Goal: Communication & Community: Ask a question

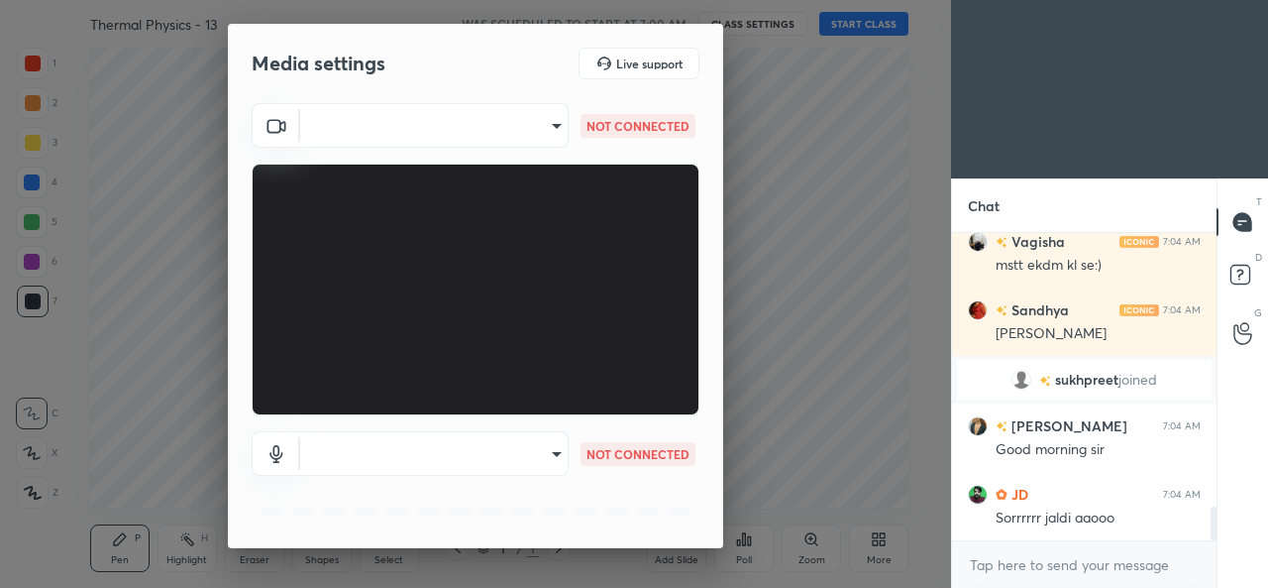
scroll to position [2454, 0]
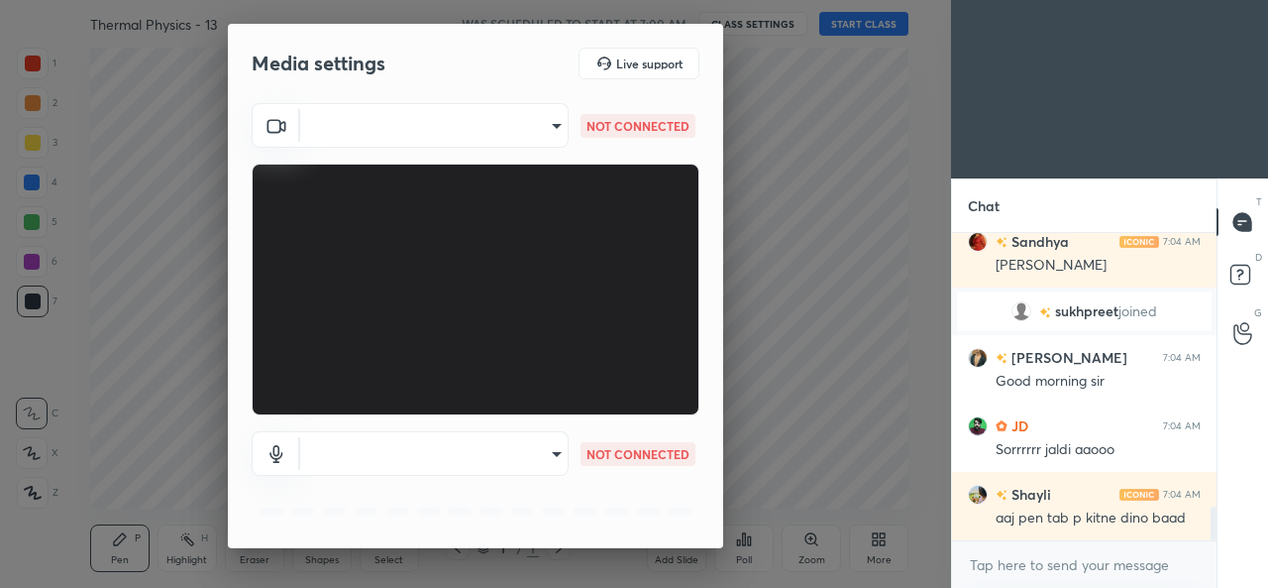
click at [474, 83] on div "Media settings Live support" at bounding box center [475, 63] width 495 height 79
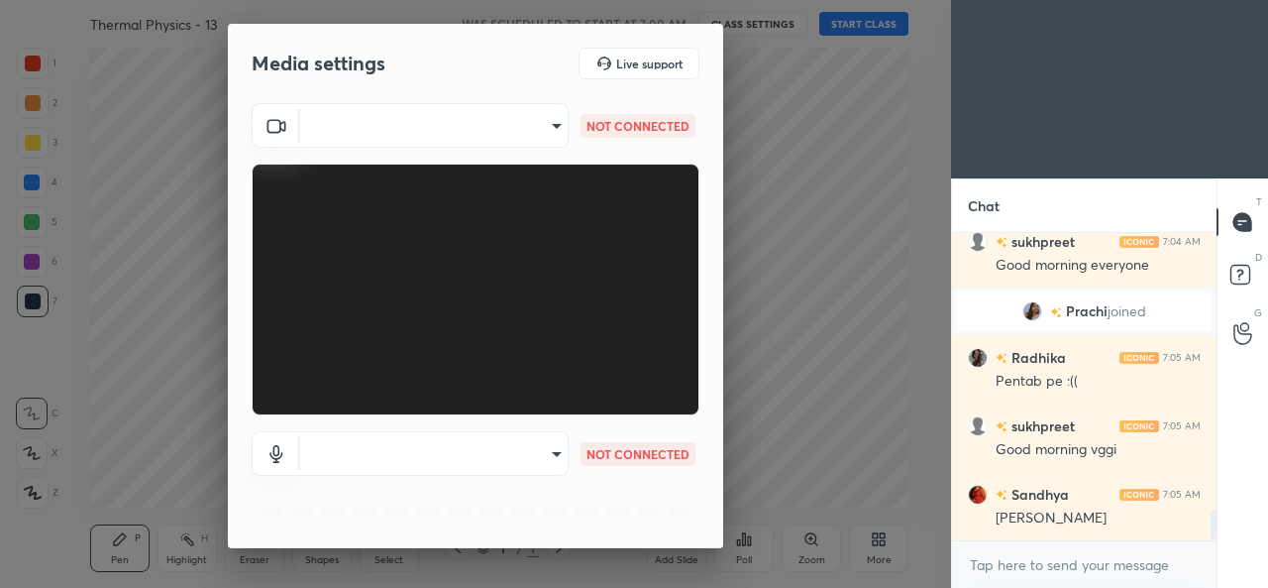
scroll to position [2876, 0]
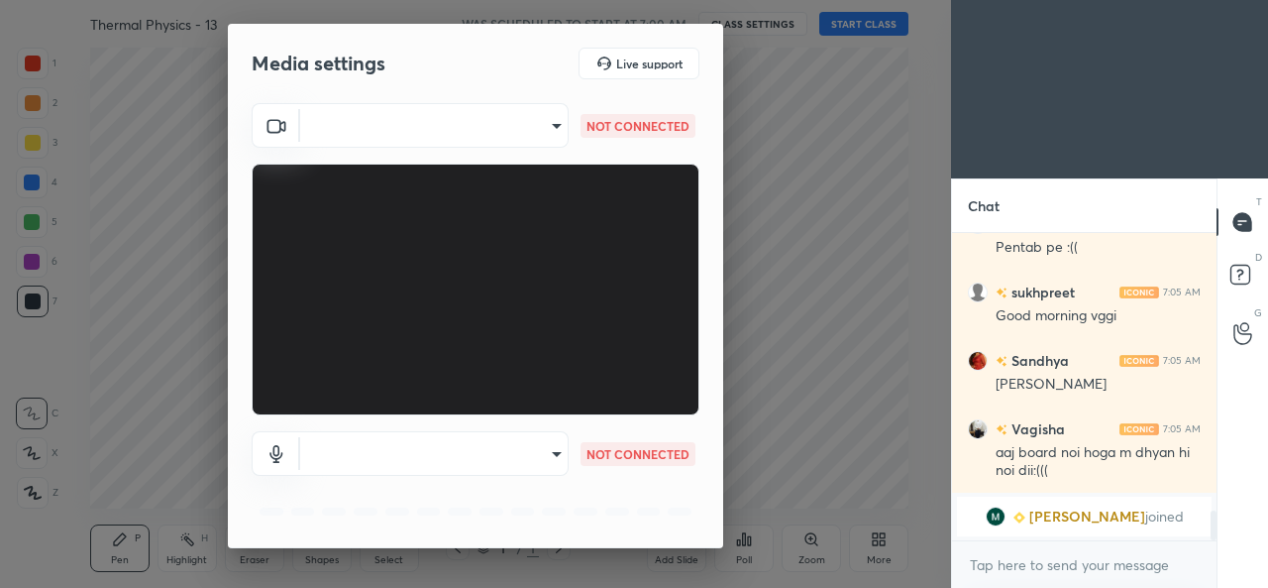
click at [486, 34] on div "Media settings Live support" at bounding box center [475, 63] width 495 height 79
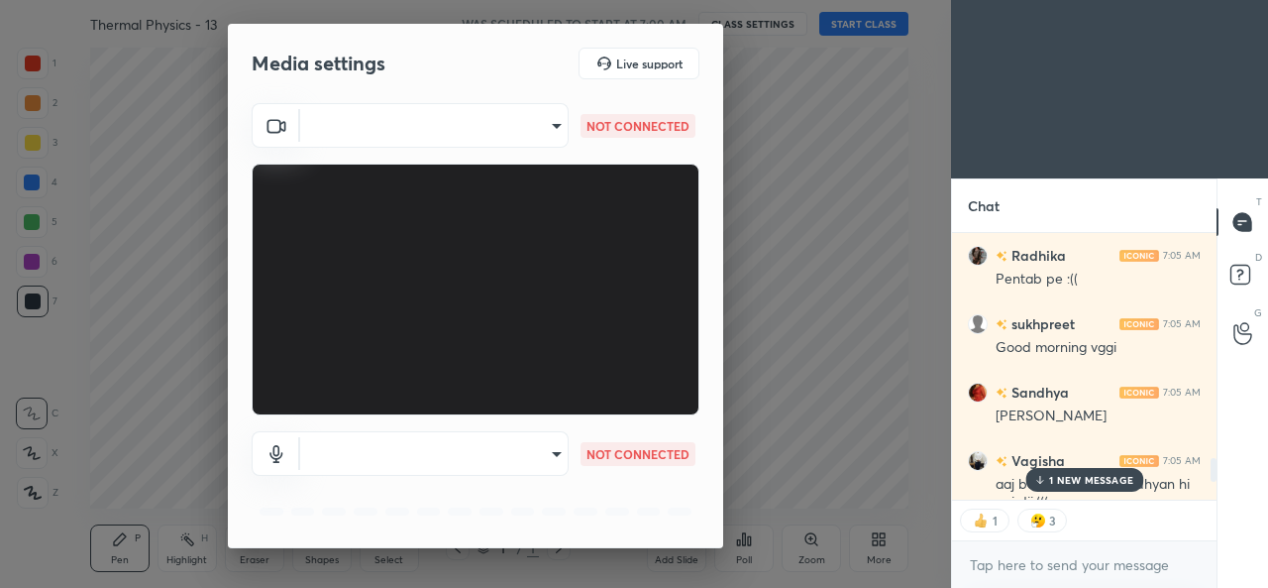
scroll to position [261, 259]
type textarea "x"
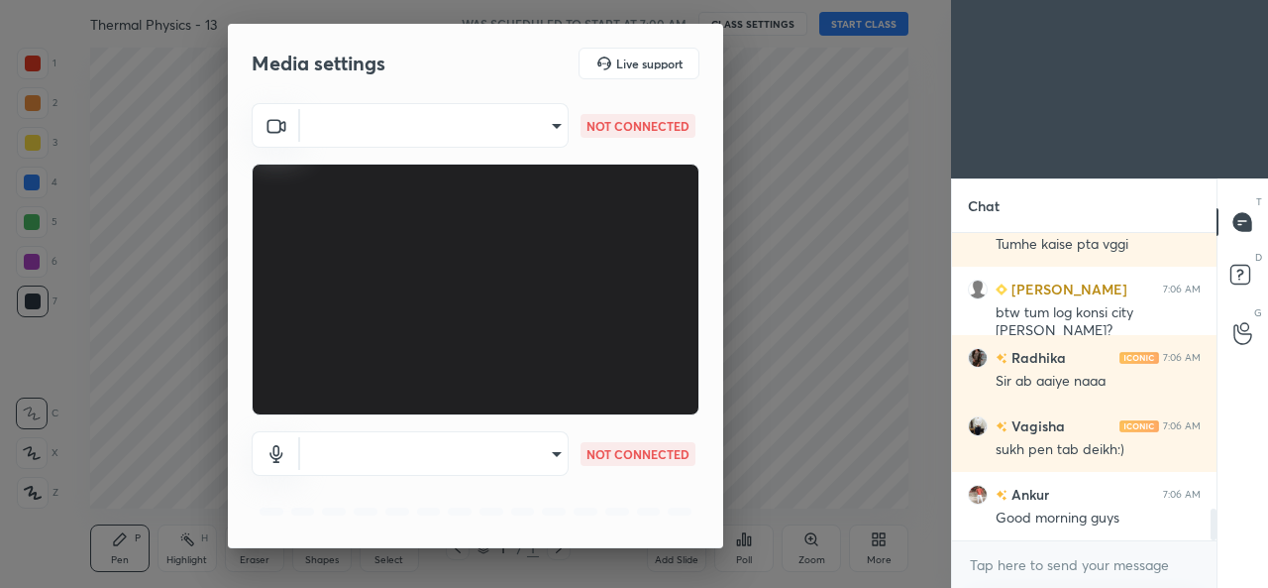
click at [480, 65] on div "Media settings Live support" at bounding box center [476, 64] width 448 height 32
click at [463, 64] on div "Media settings Live support" at bounding box center [476, 64] width 448 height 32
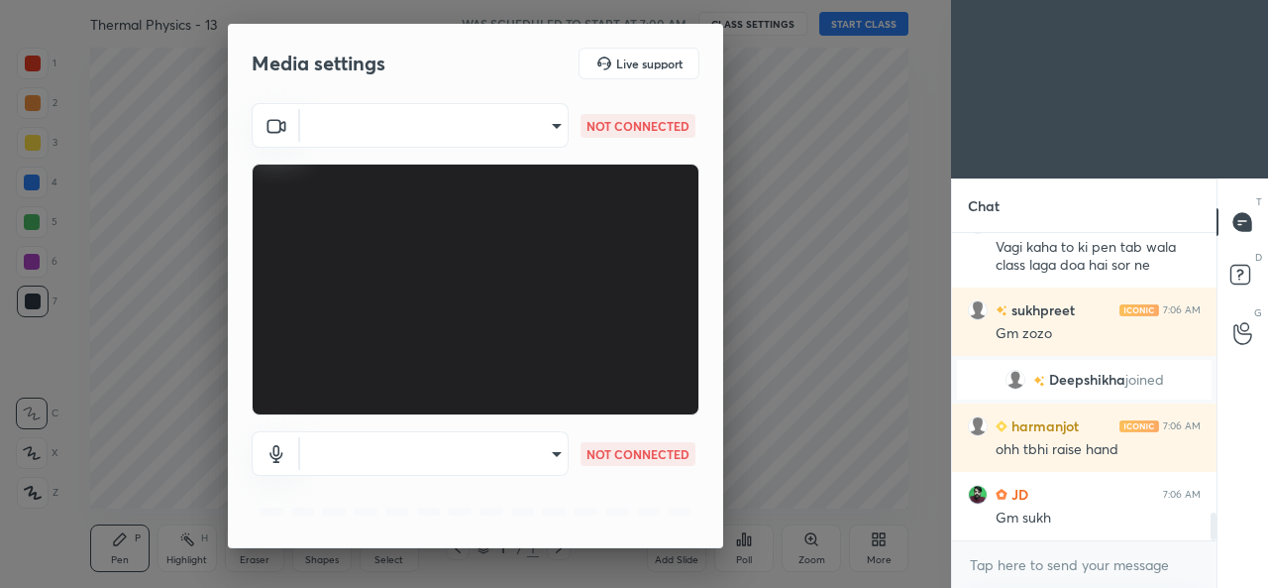
scroll to position [3124, 0]
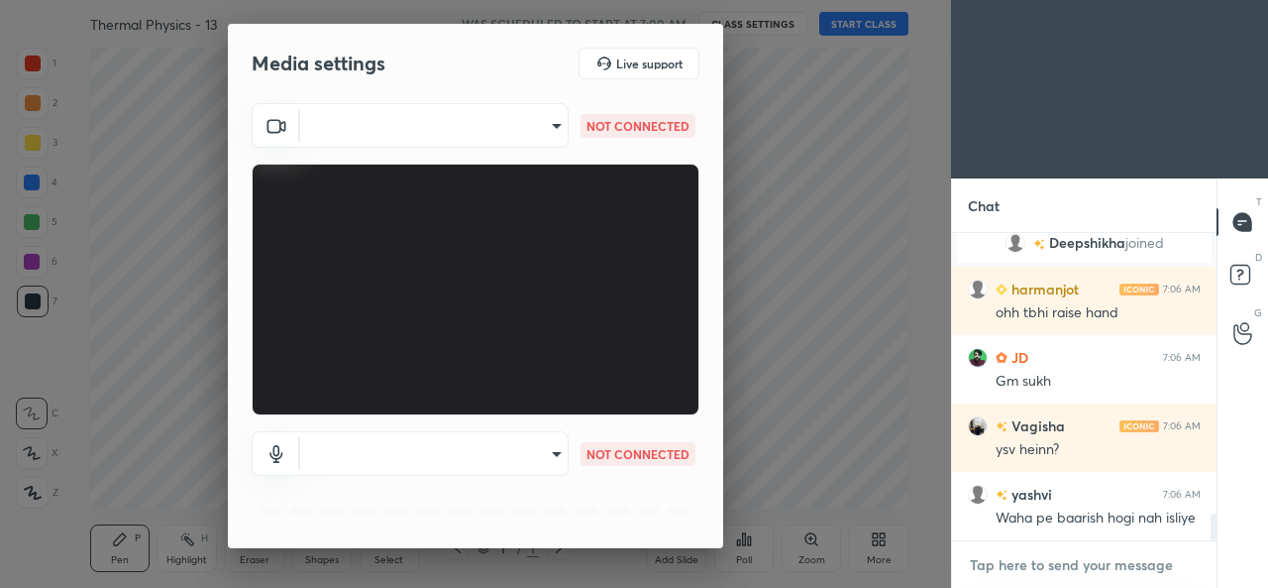
type textarea "x"
click at [1012, 568] on textarea at bounding box center [1084, 565] width 233 height 32
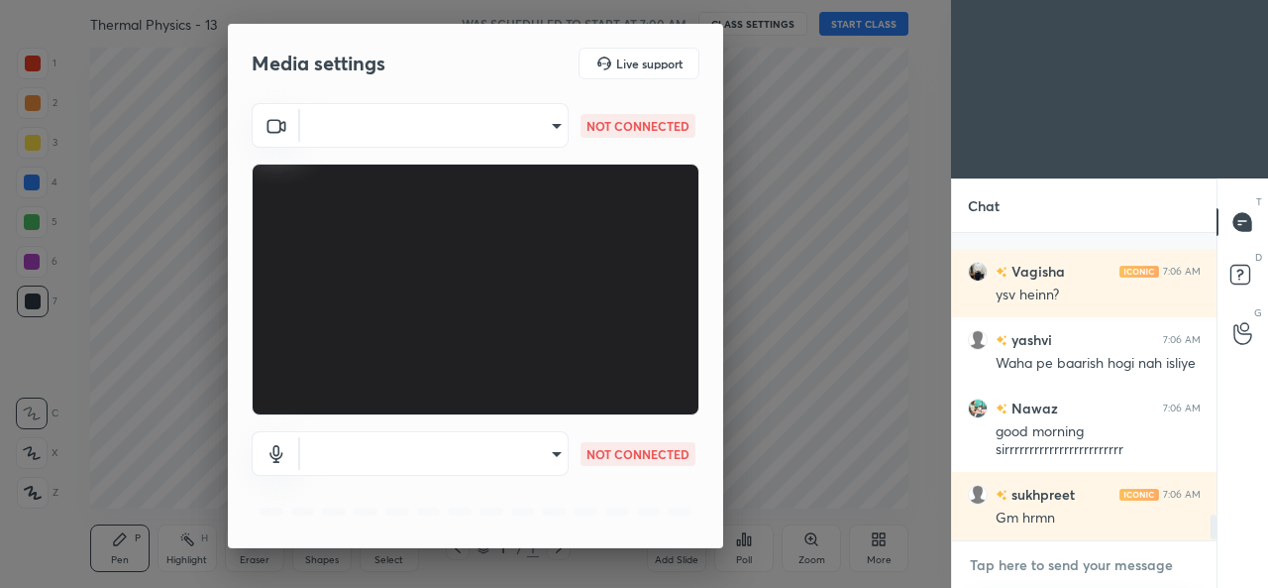
scroll to position [3462, 0]
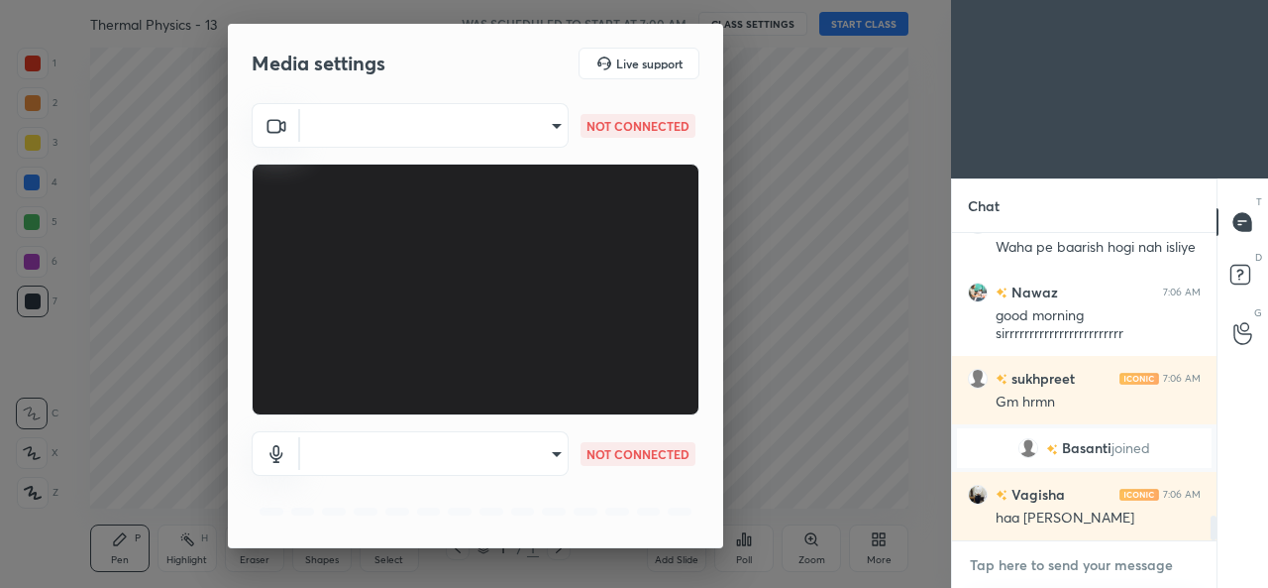
click at [990, 564] on textarea at bounding box center [1084, 565] width 233 height 32
type textarea "G"
type textarea "x"
type textarea "Go"
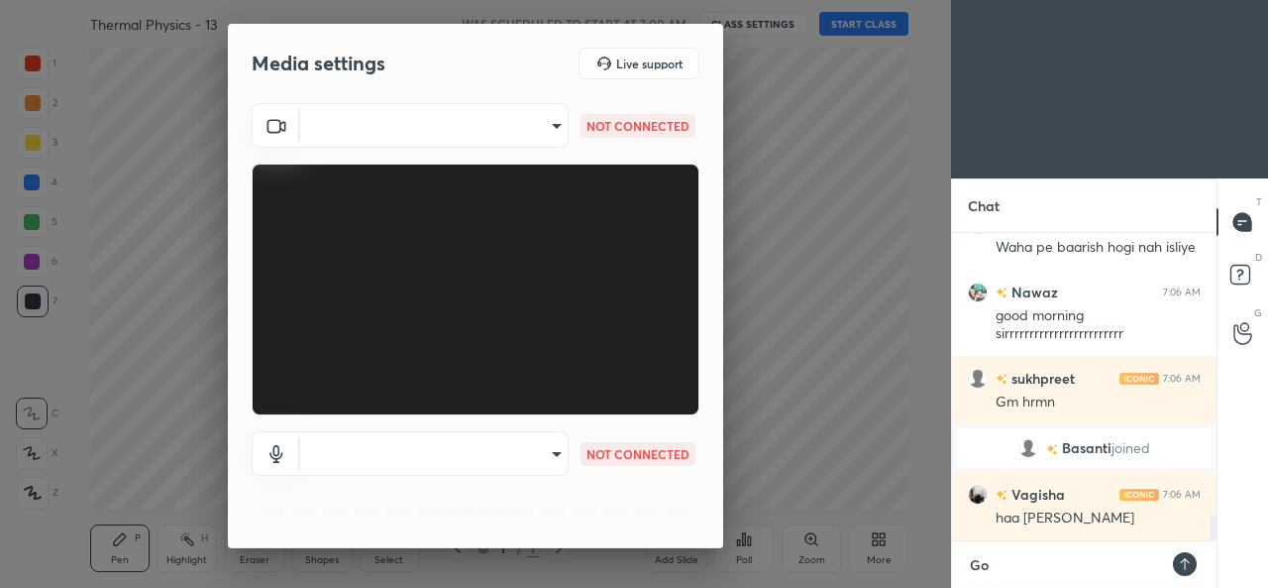
type textarea "x"
type textarea "Goo"
type textarea "x"
type textarea "Good"
type textarea "x"
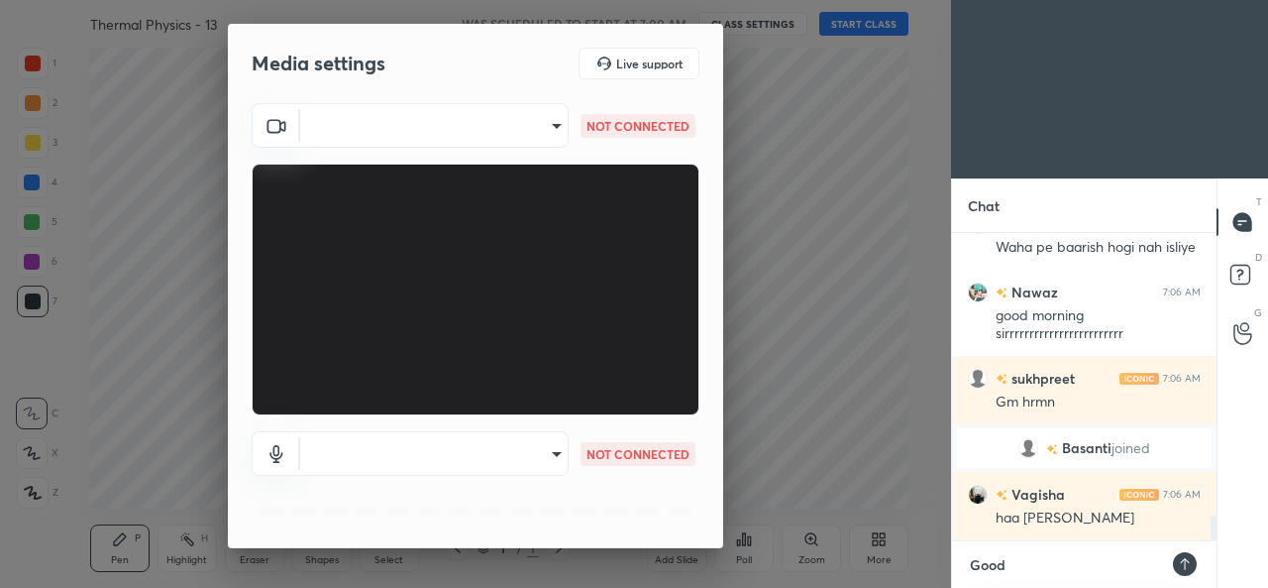
type textarea "Good"
type textarea "x"
type textarea "Good M"
type textarea "x"
type textarea "Good Mo"
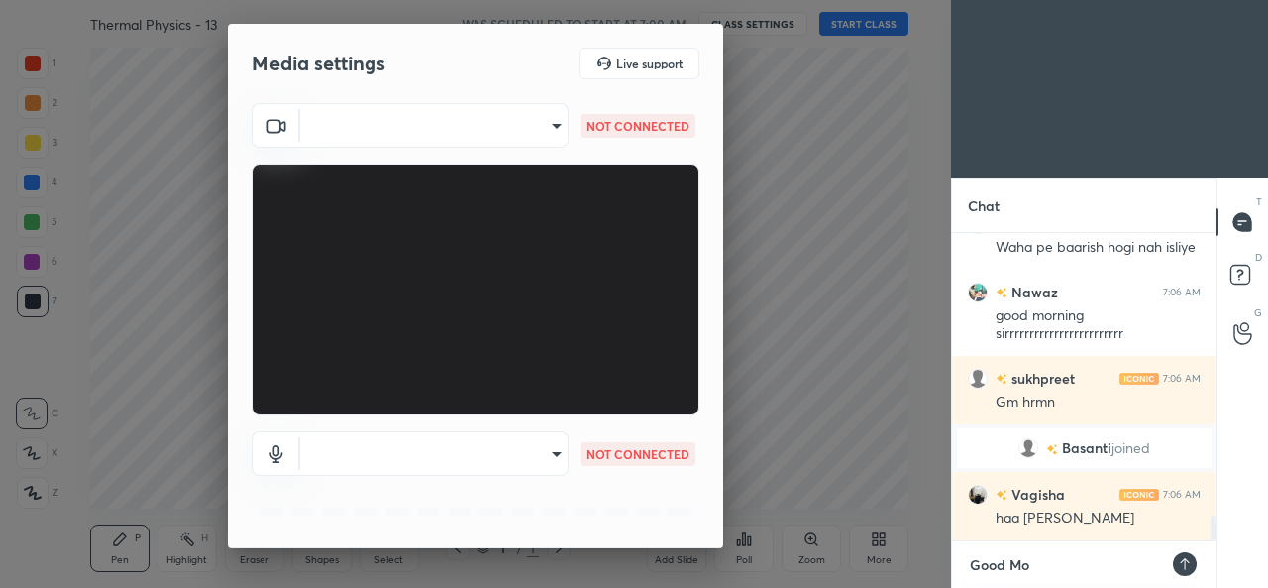
type textarea "x"
type textarea "Good Mor"
type textarea "x"
type textarea "Good Mornings"
type textarea "x"
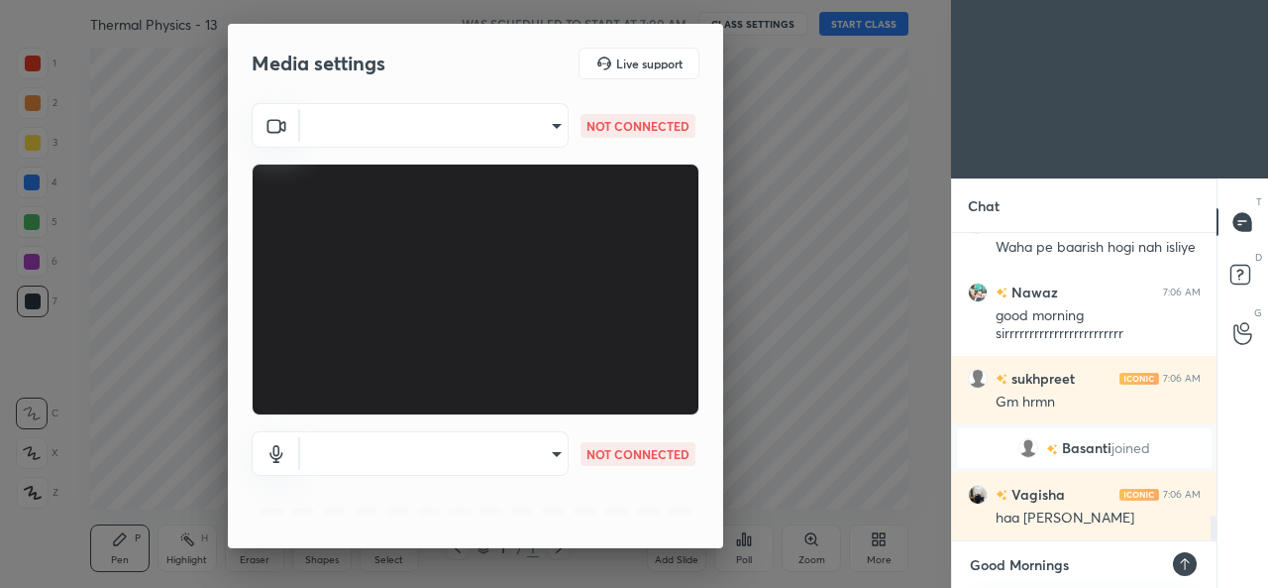
scroll to position [3531, 0]
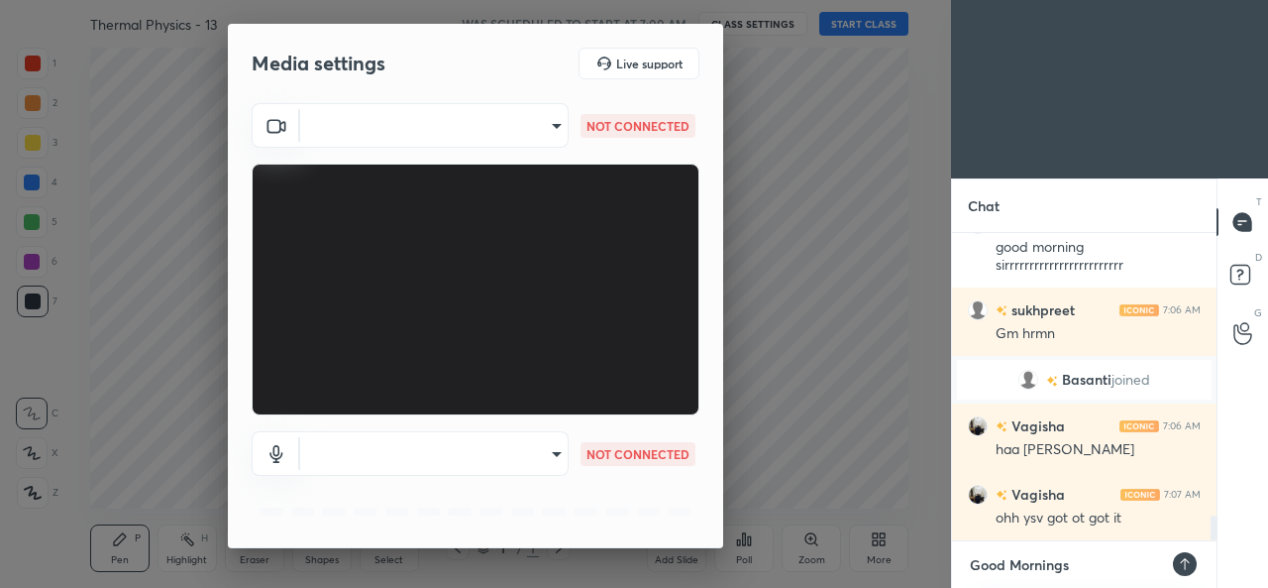
type textarea "Good Mornings"
type textarea "x"
type textarea "Good Morning"
type textarea "x"
type textarea "Good Morning"
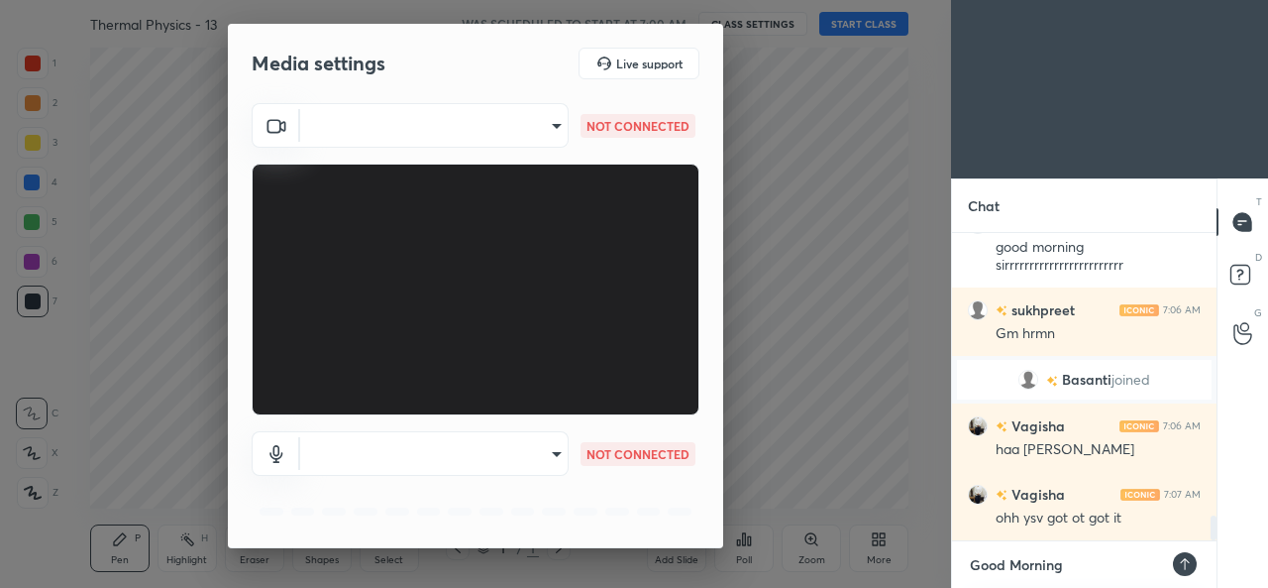
type textarea "x"
type textarea "Good Morning E"
type textarea "x"
type textarea "Good Morning Ev"
type textarea "x"
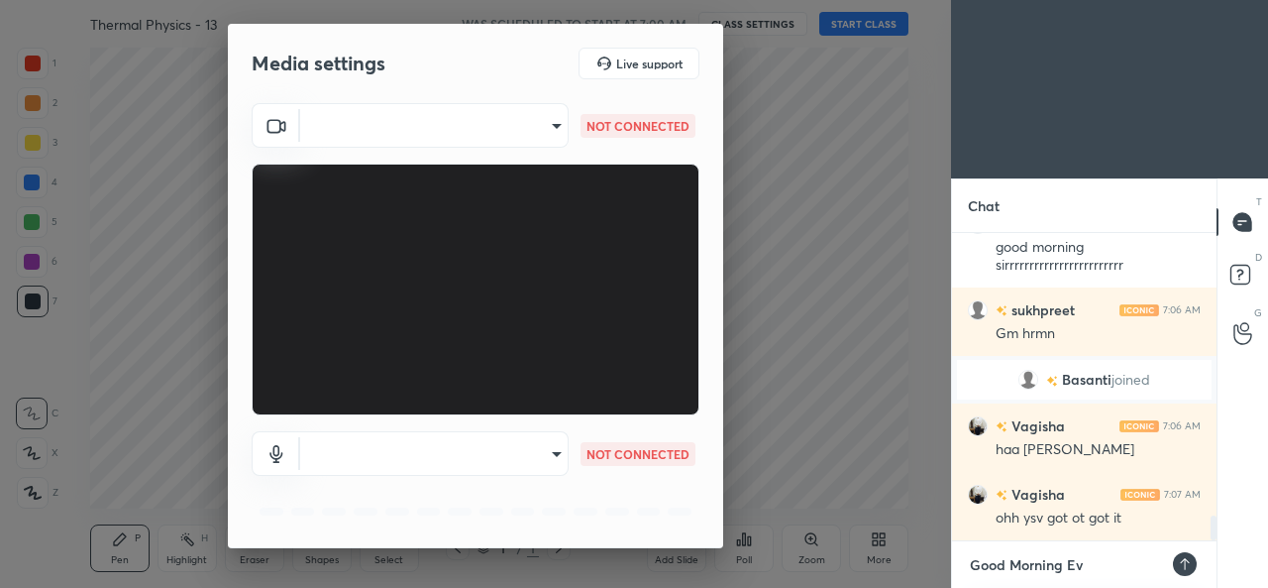
type textarea "Good Morning Eve"
type textarea "x"
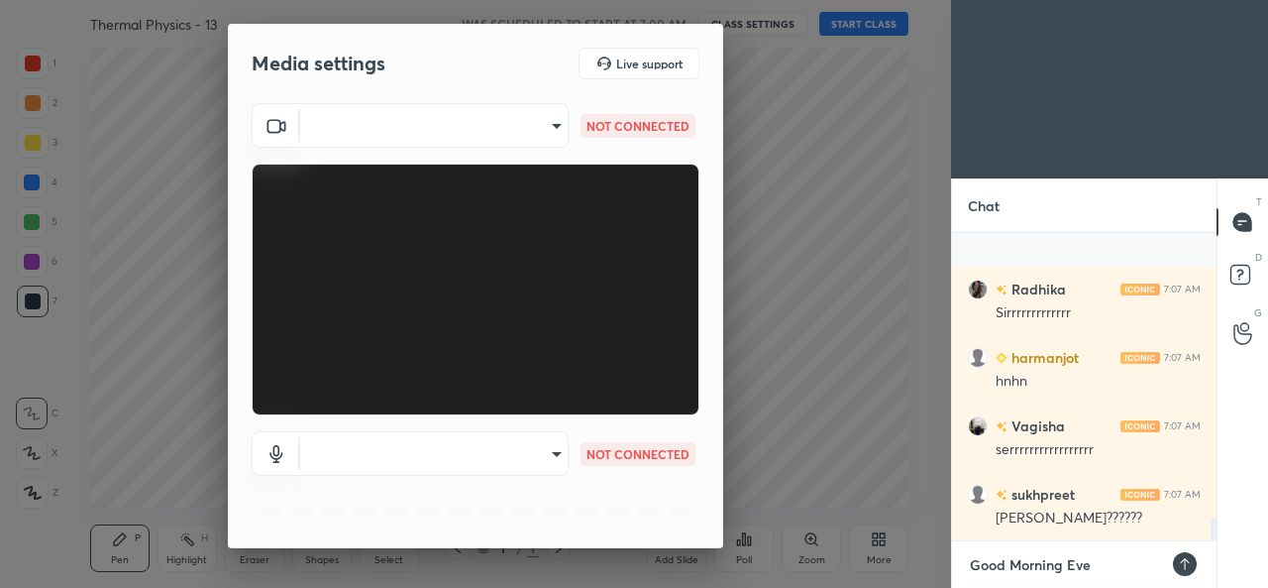
scroll to position [3834, 0]
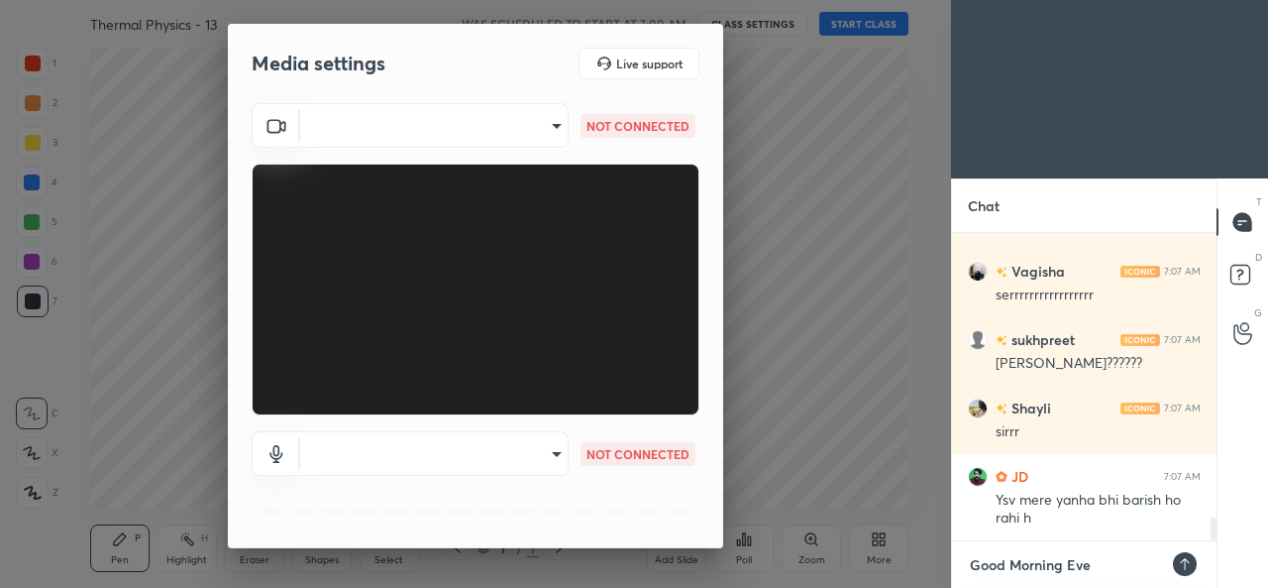
type textarea "Good Morning Ev"
type textarea "x"
type textarea "Good Morning E"
type textarea "x"
type textarea "Good Morning"
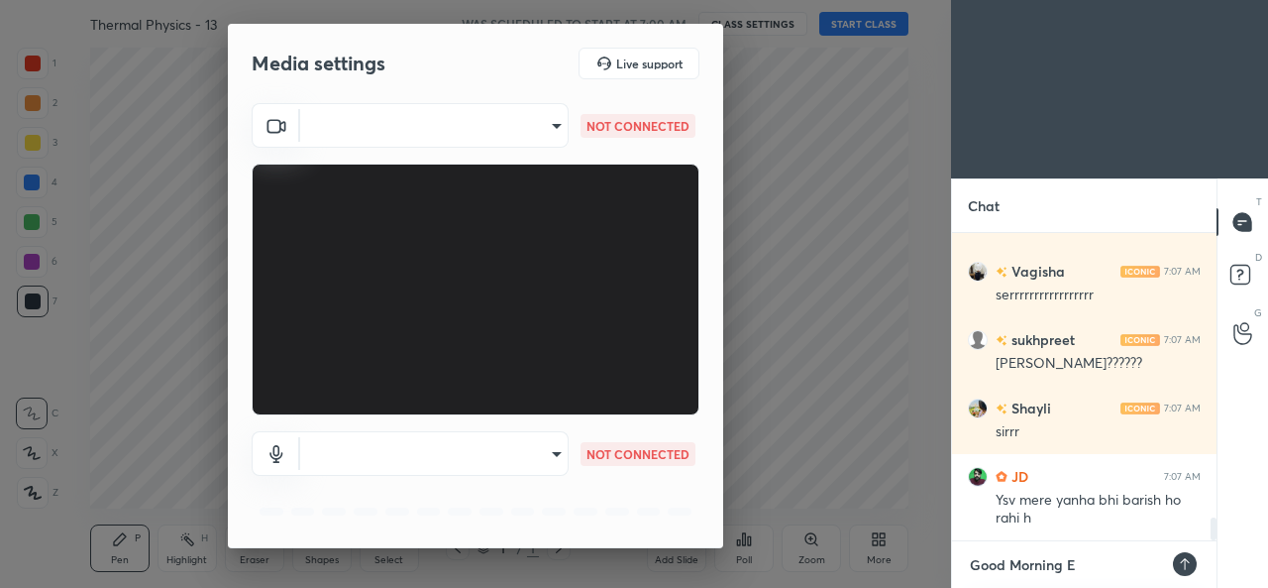
type textarea "x"
type textarea "Good Morning"
type textarea "x"
type textarea "Good Mornin"
type textarea "x"
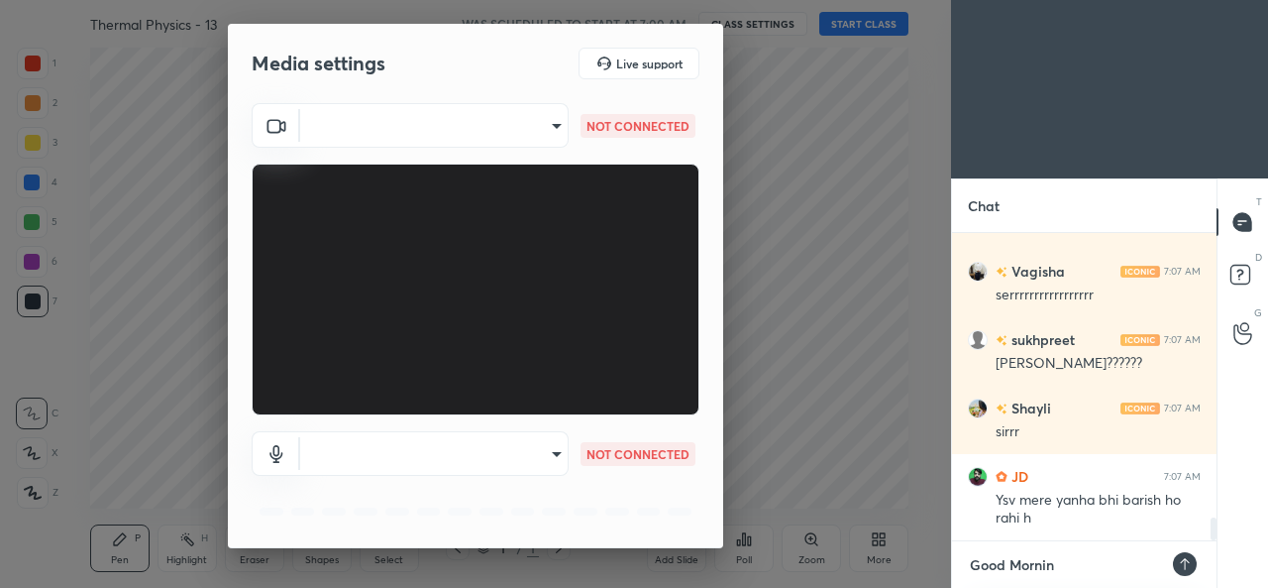
scroll to position [3882, 0]
type textarea "Good Morni"
type textarea "x"
type textarea "Good Morn"
type textarea "x"
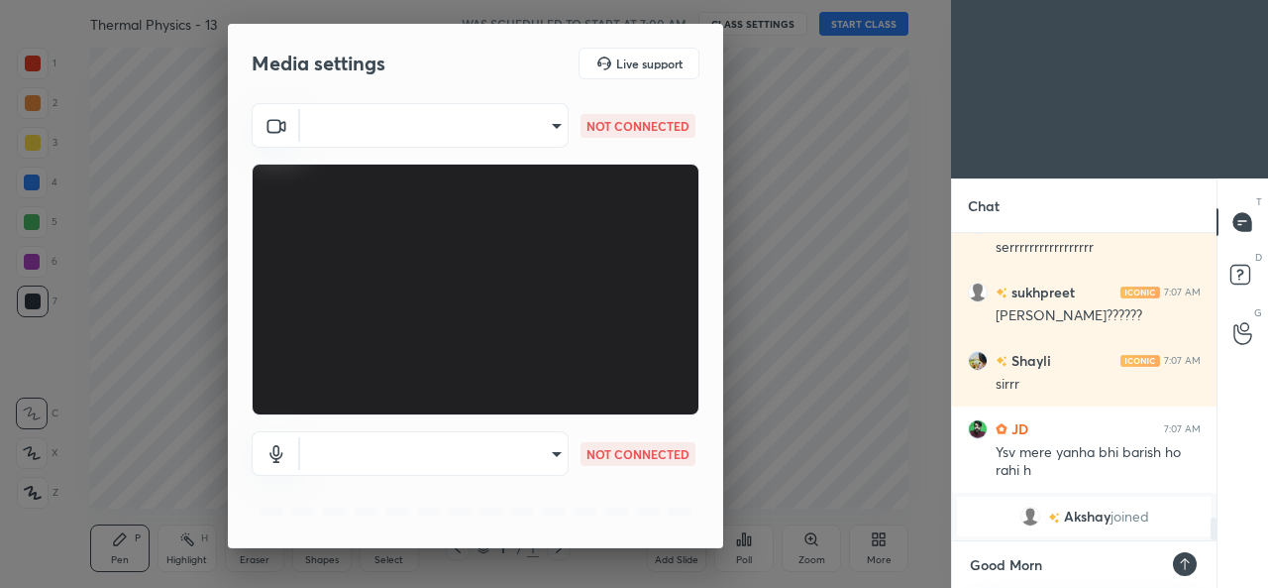
type textarea "Good Mor"
type textarea "x"
type textarea "Good Mo"
type textarea "x"
type textarea "Good M"
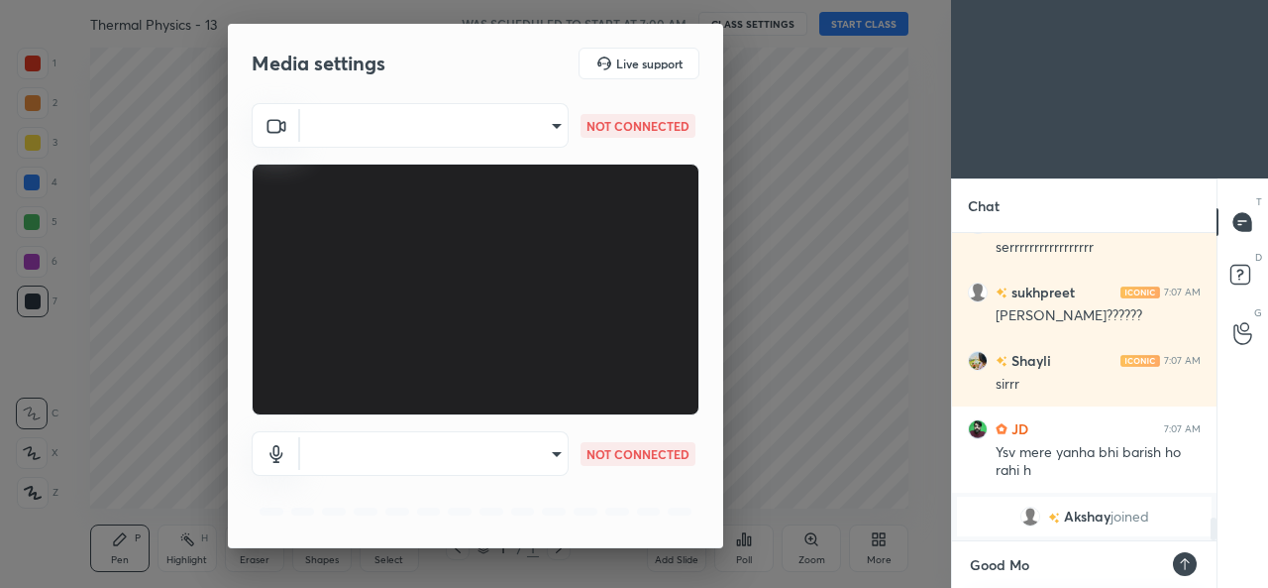
type textarea "x"
type textarea "Good"
type textarea "x"
type textarea "Good"
type textarea "x"
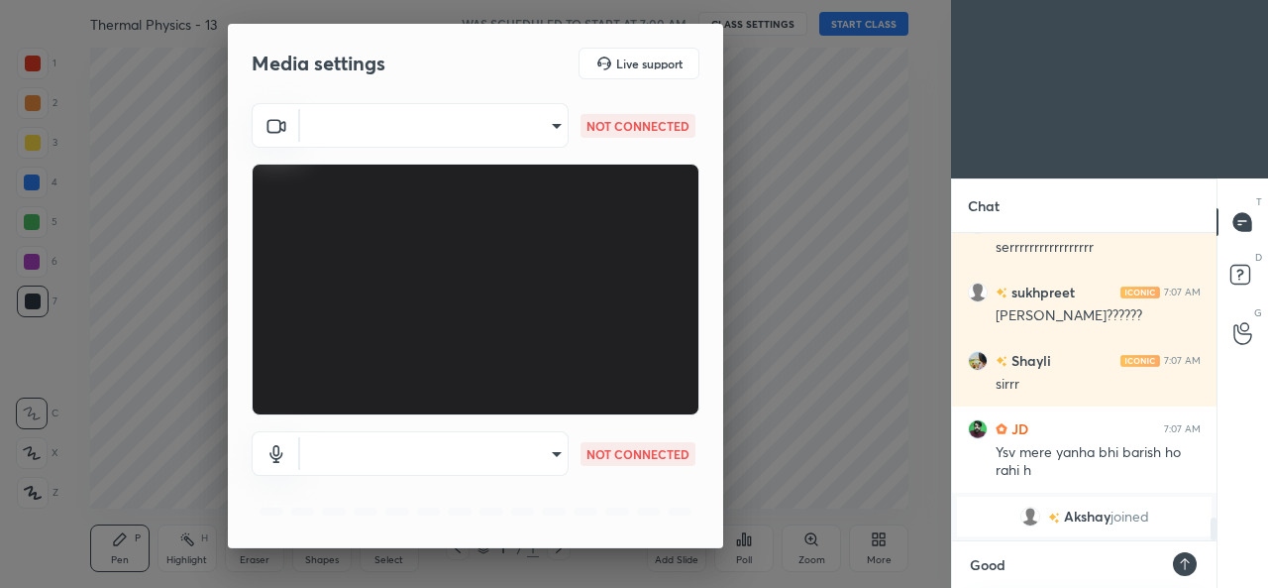
type textarea "Goo"
type textarea "x"
type textarea "Go"
type textarea "x"
type textarea "G"
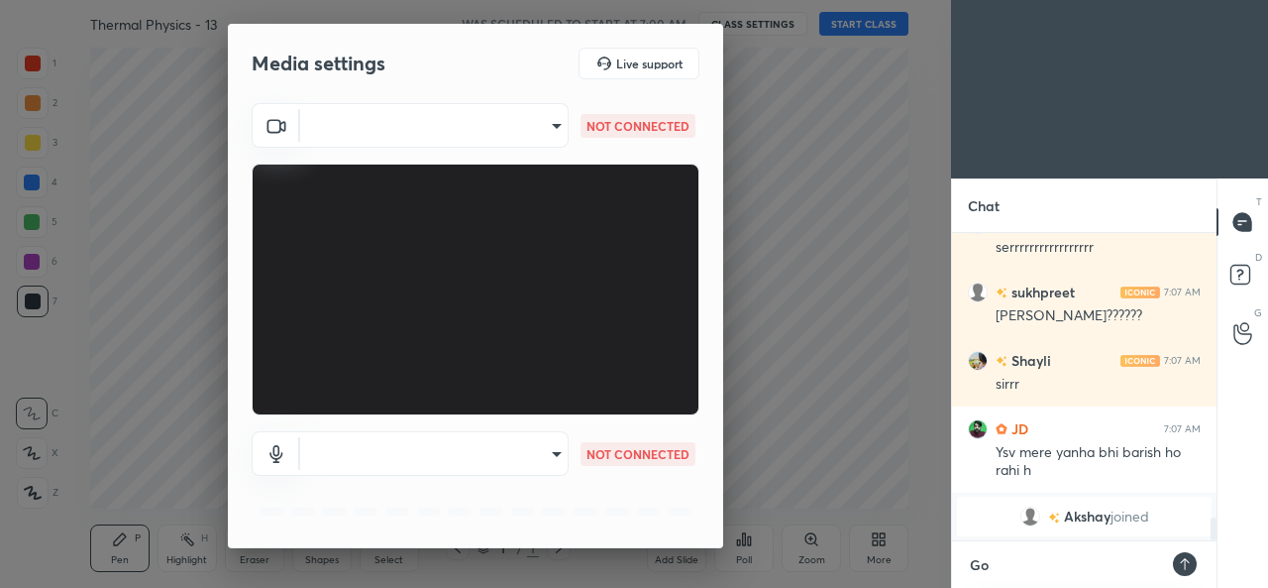
type textarea "x"
type textarea "D"
type textarea "x"
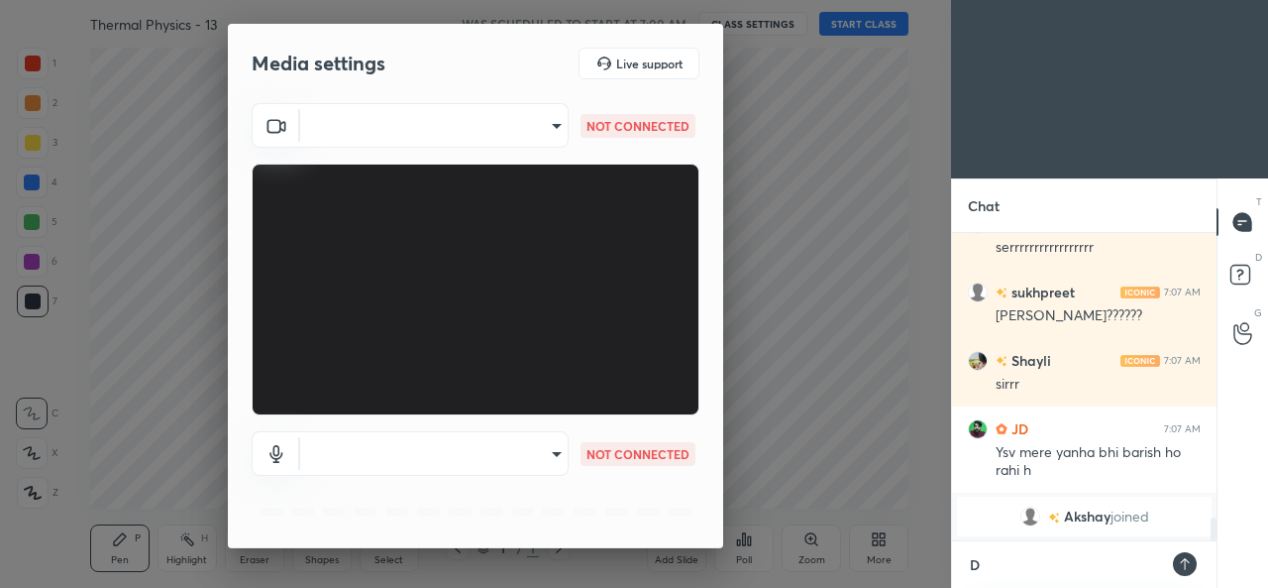
type textarea "Du"
type textarea "x"
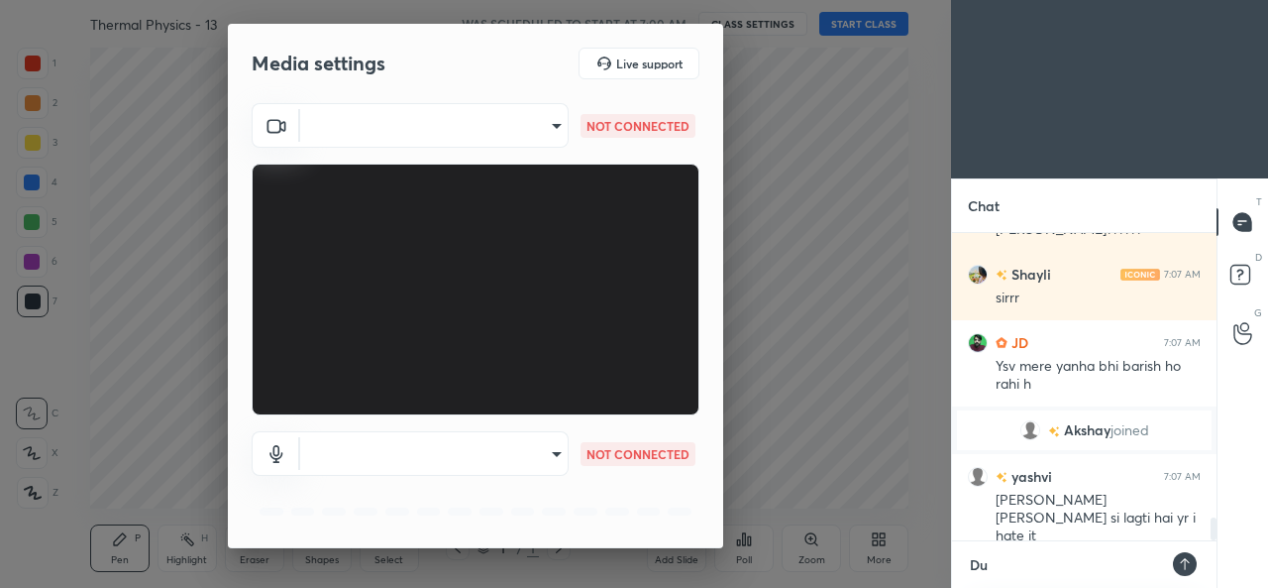
type textarea "D"
type textarea "x"
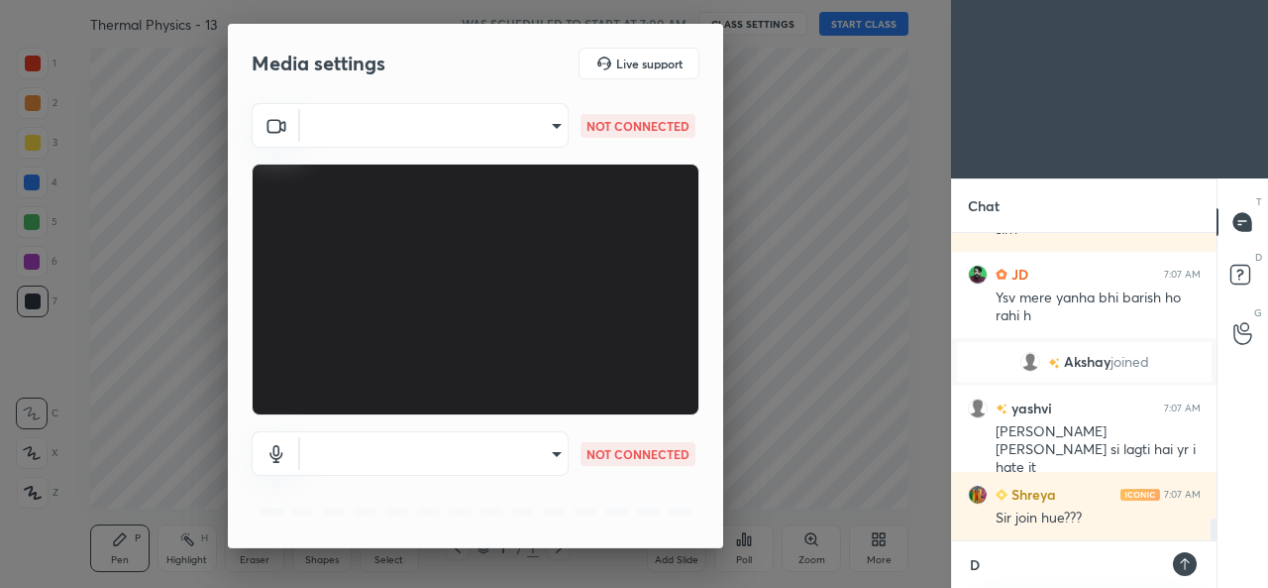
scroll to position [3955, 0]
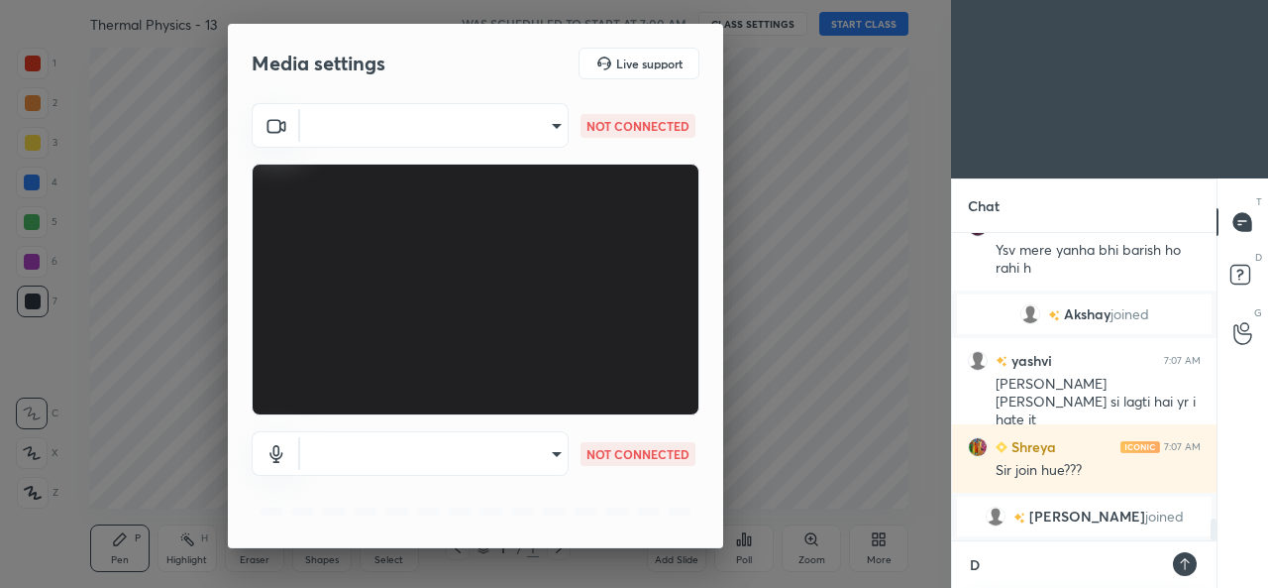
type textarea "DT"
type textarea "x"
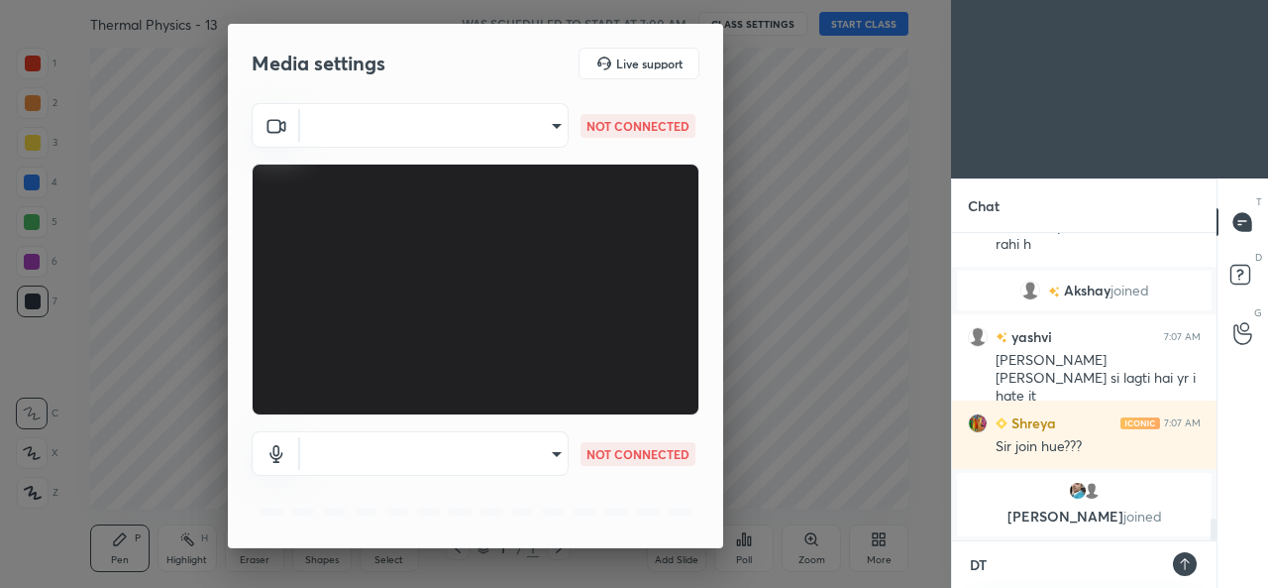
type textarea "D"
type textarea "x"
type textarea "Da"
type textarea "x"
type textarea "D"
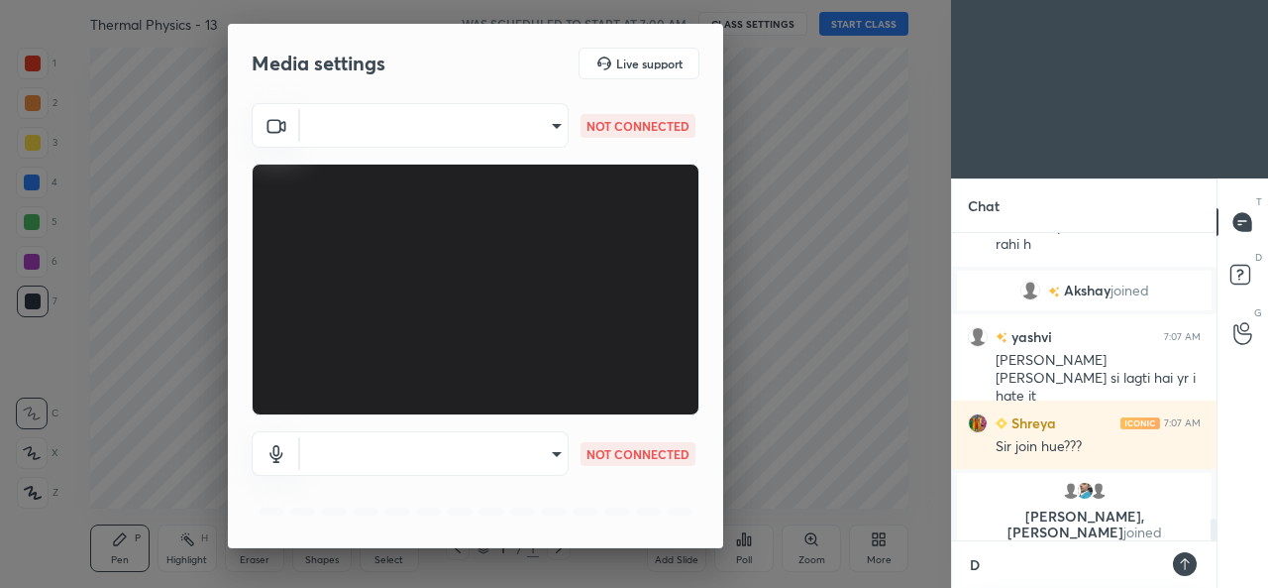
type textarea "x"
type textarea "DD"
type textarea "x"
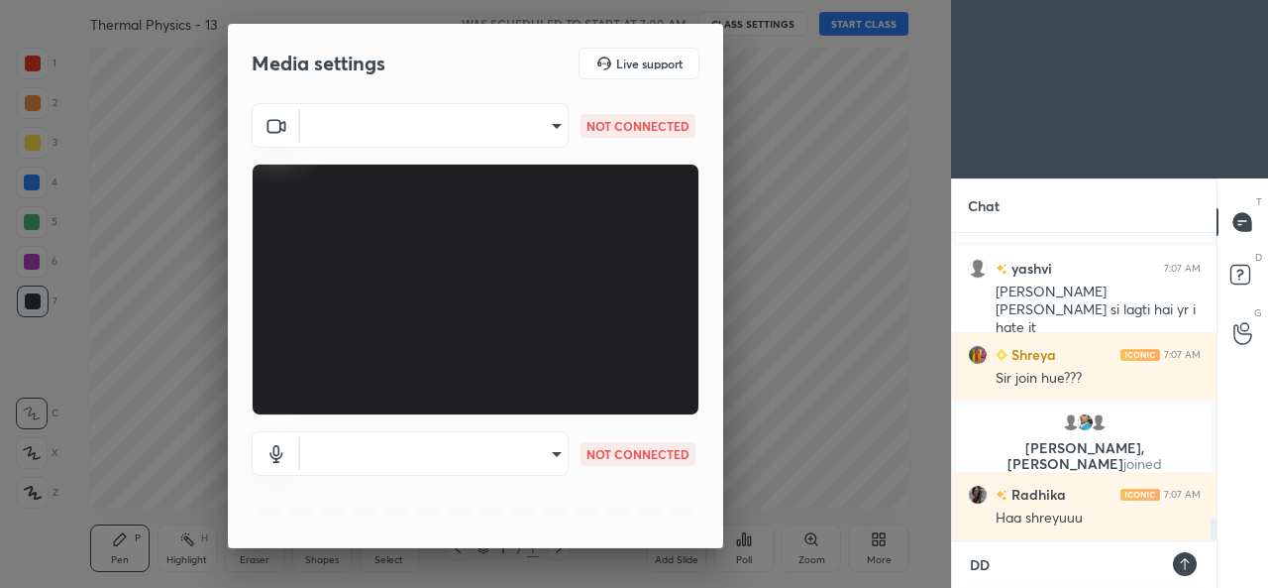
scroll to position [4059, 0]
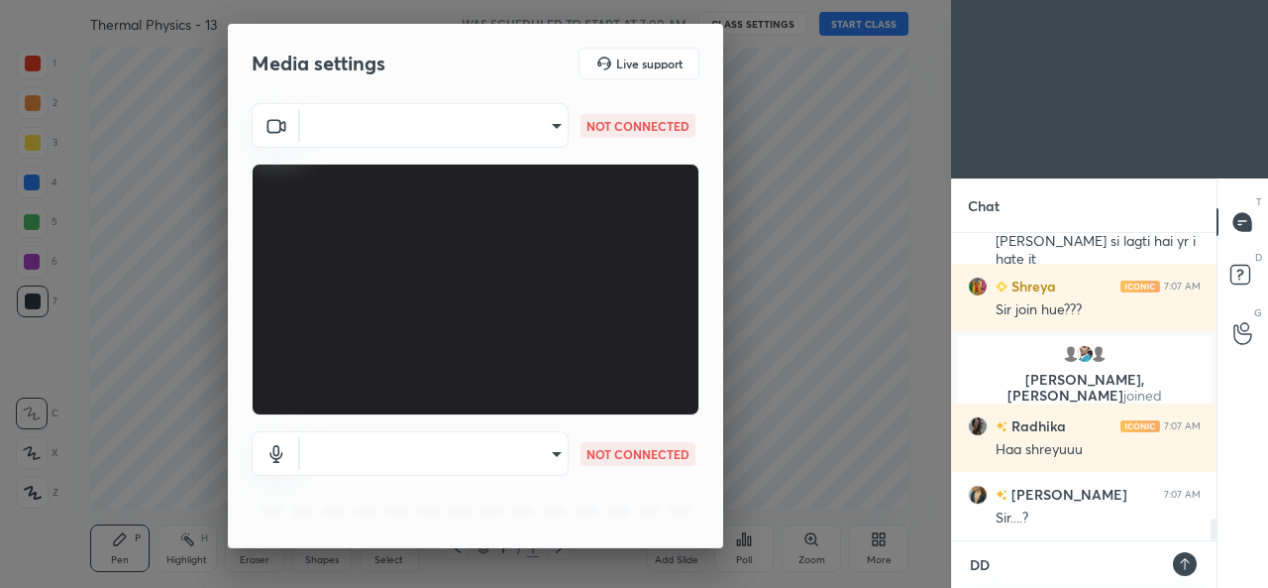
type textarea "DDp"
type textarea "x"
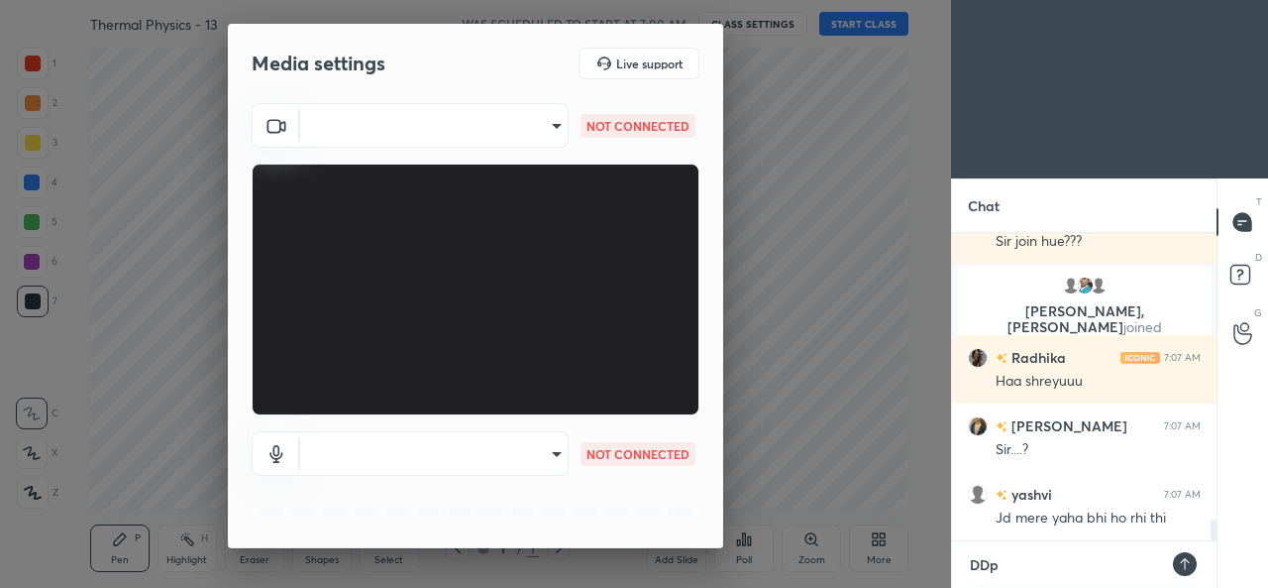
type textarea "DDpl"
type textarea "x"
type textarea "DDple"
type textarea "x"
type textarea "DDplea"
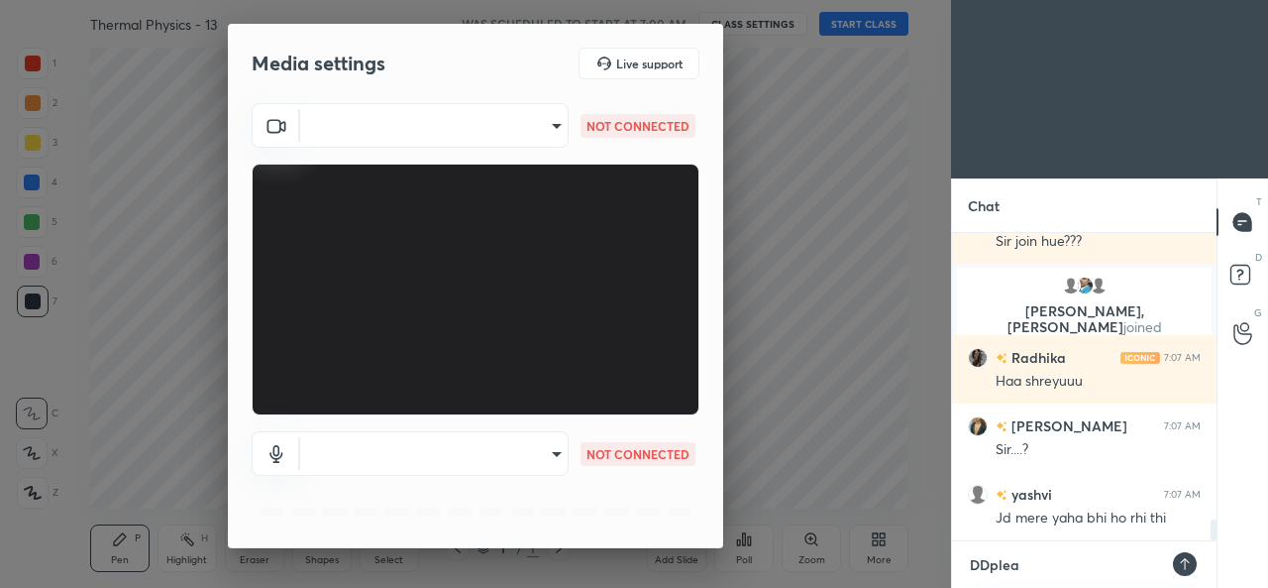
type textarea "x"
type textarea "DDpleas"
type textarea "x"
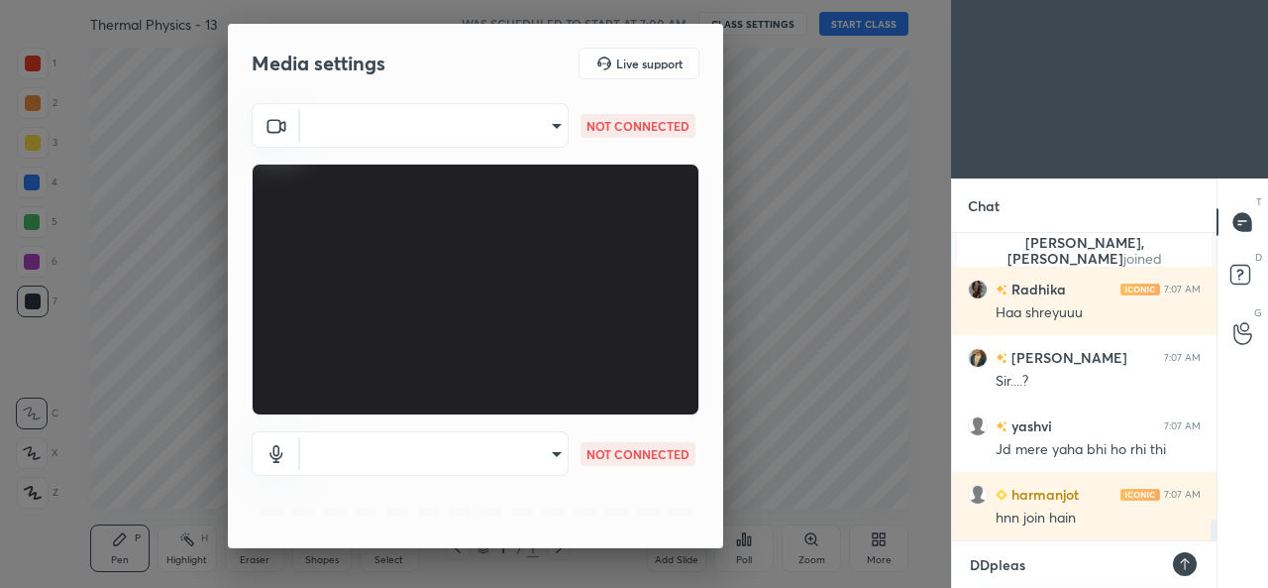
type textarea "DDplease"
type textarea "x"
type textarea "DDplease"
type textarea "x"
type textarea "DDplease w"
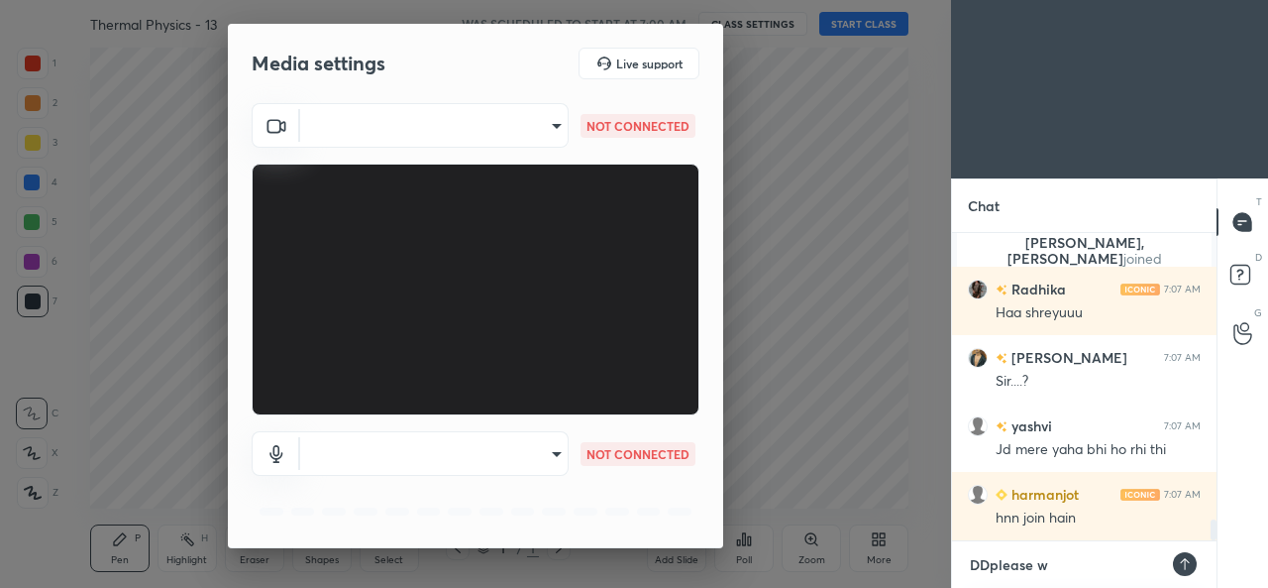
type textarea "x"
type textarea "DDplease wa"
type textarea "x"
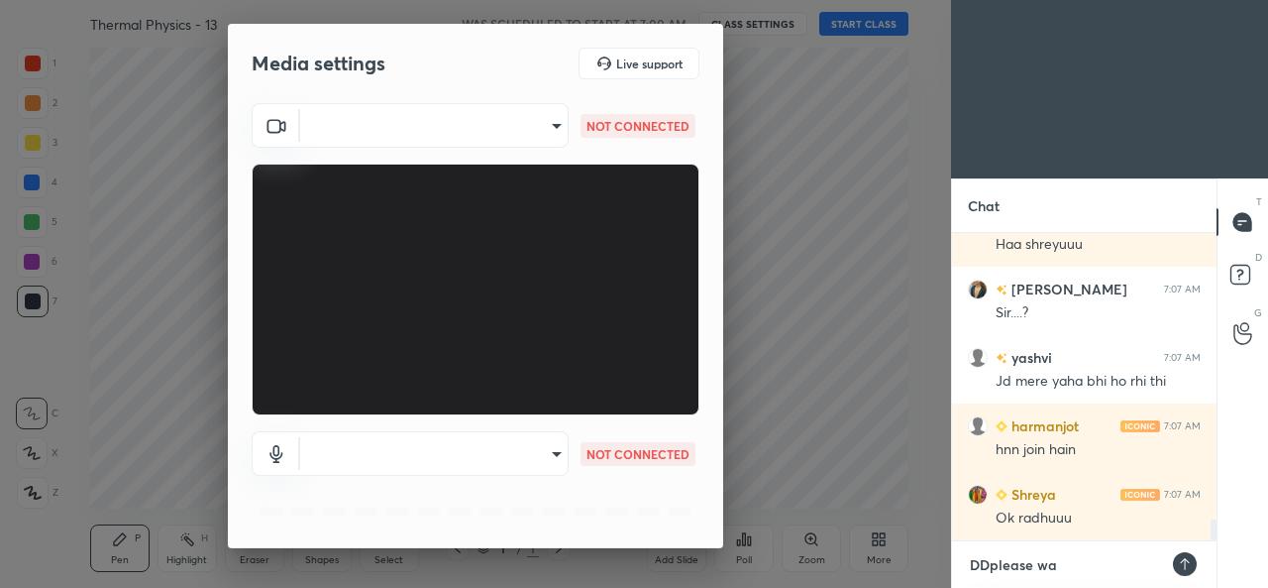
type textarea "DDplease wai"
type textarea "x"
type textarea "DDplease wait"
type textarea "x"
type textarea "DDplease wait"
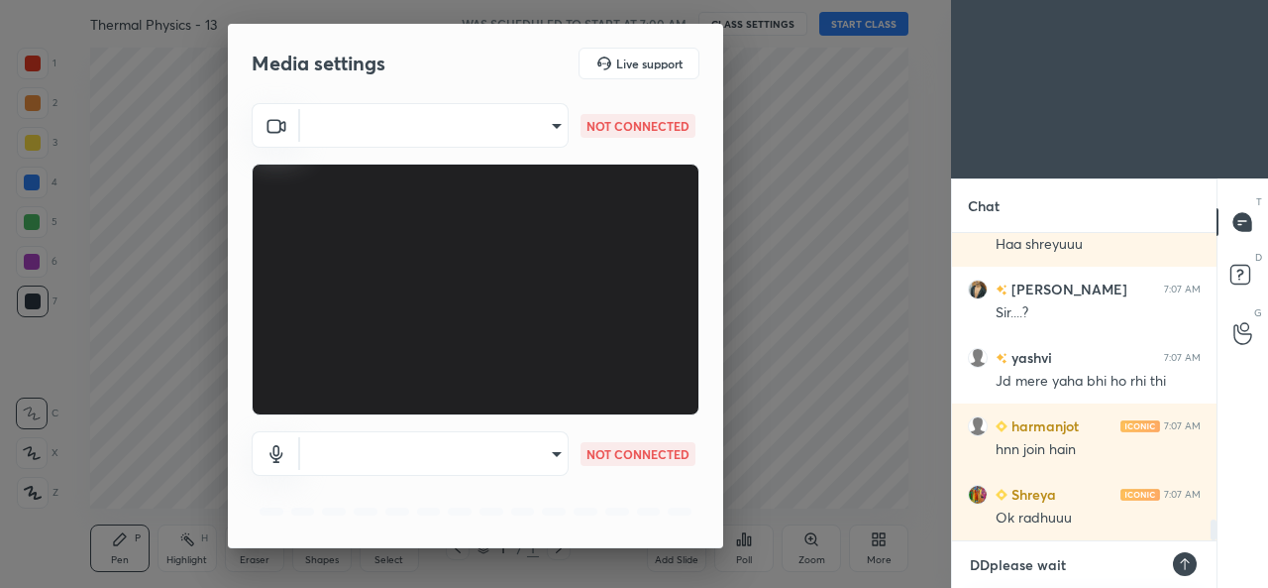
type textarea "x"
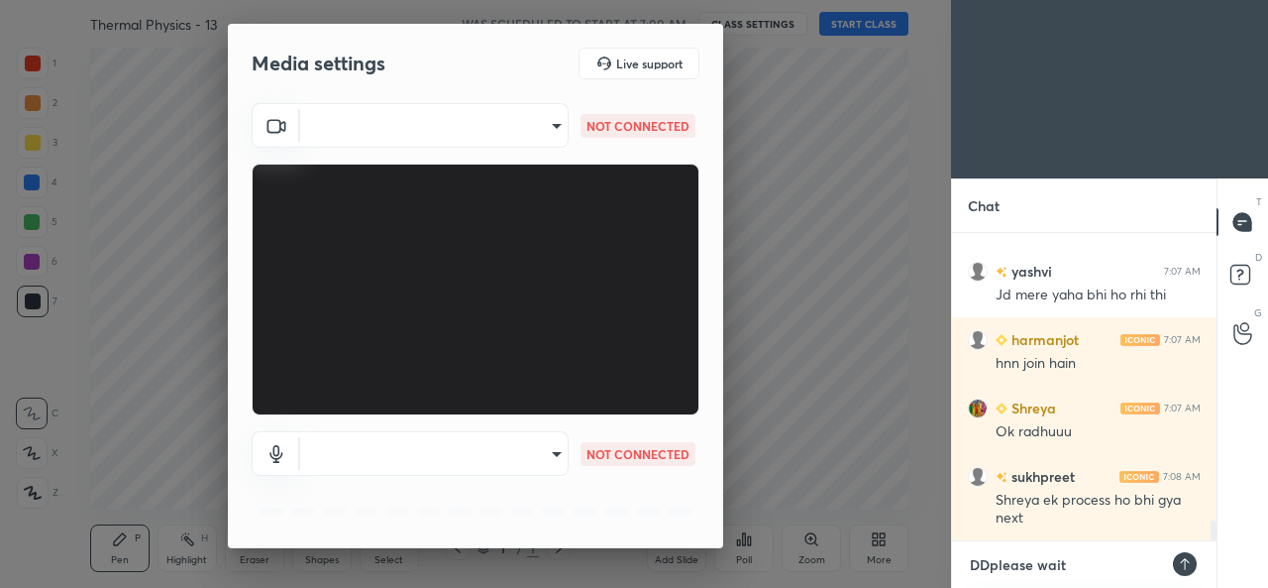
type textarea "DDplease wait ."
type textarea "x"
type textarea "DDplease wait ."
type textarea "x"
type textarea "DDplease wait . T"
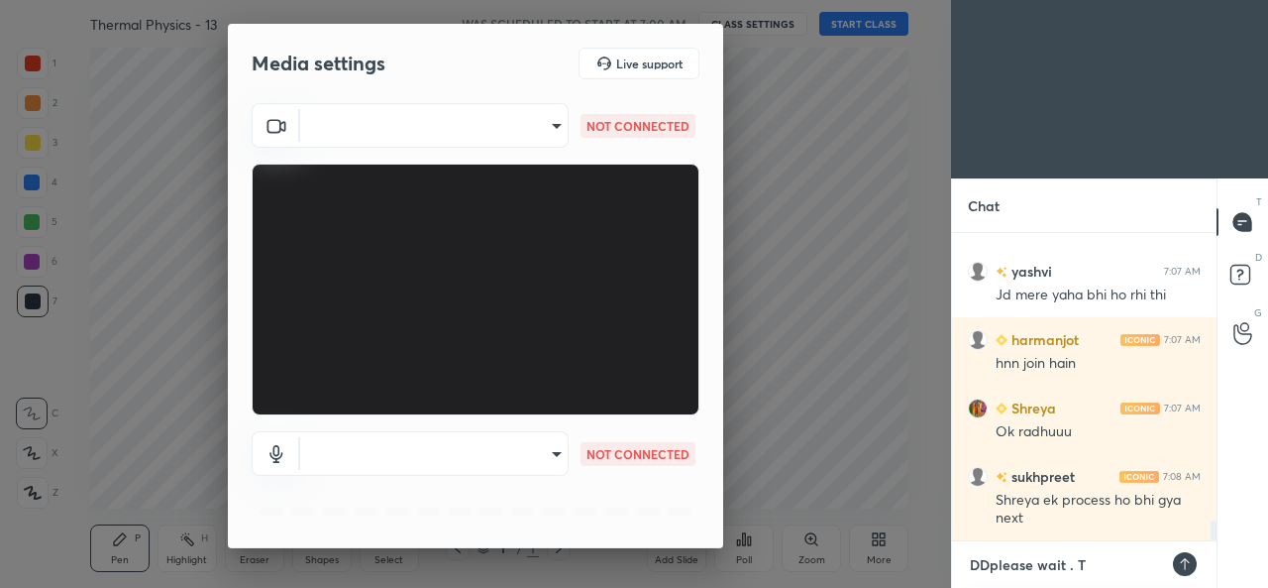
type textarea "x"
type textarea "DDplease wait . Th"
type textarea "x"
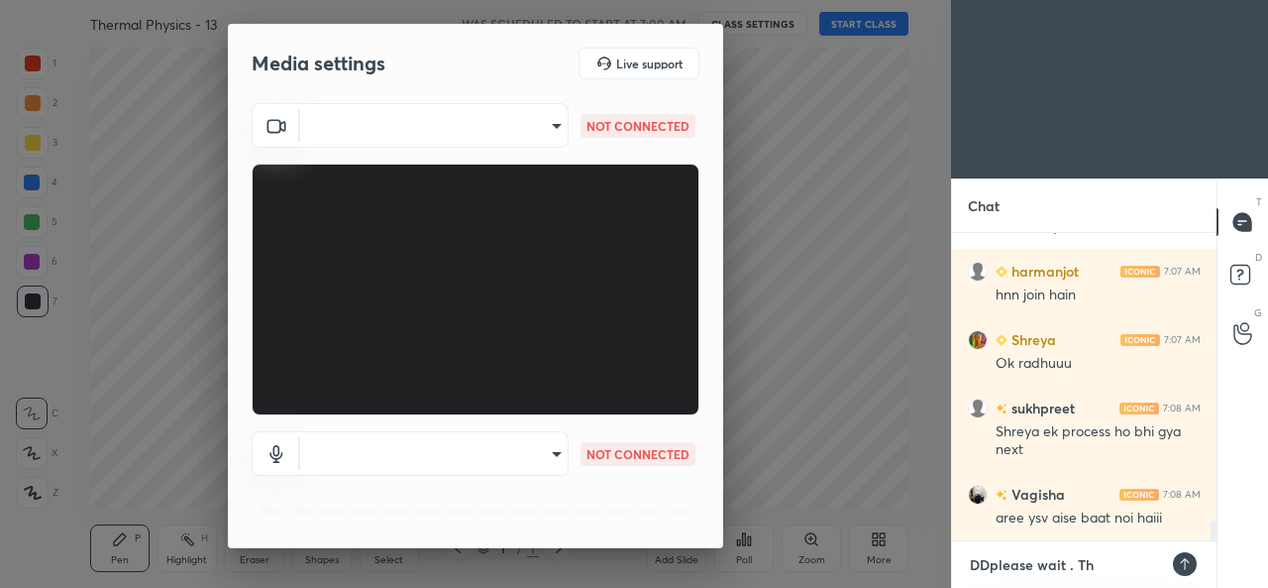
type textarea "DDplease wait . The"
type textarea "x"
type textarea "DDplease wait . Ther"
type textarea "x"
type textarea "DDplease wait . There"
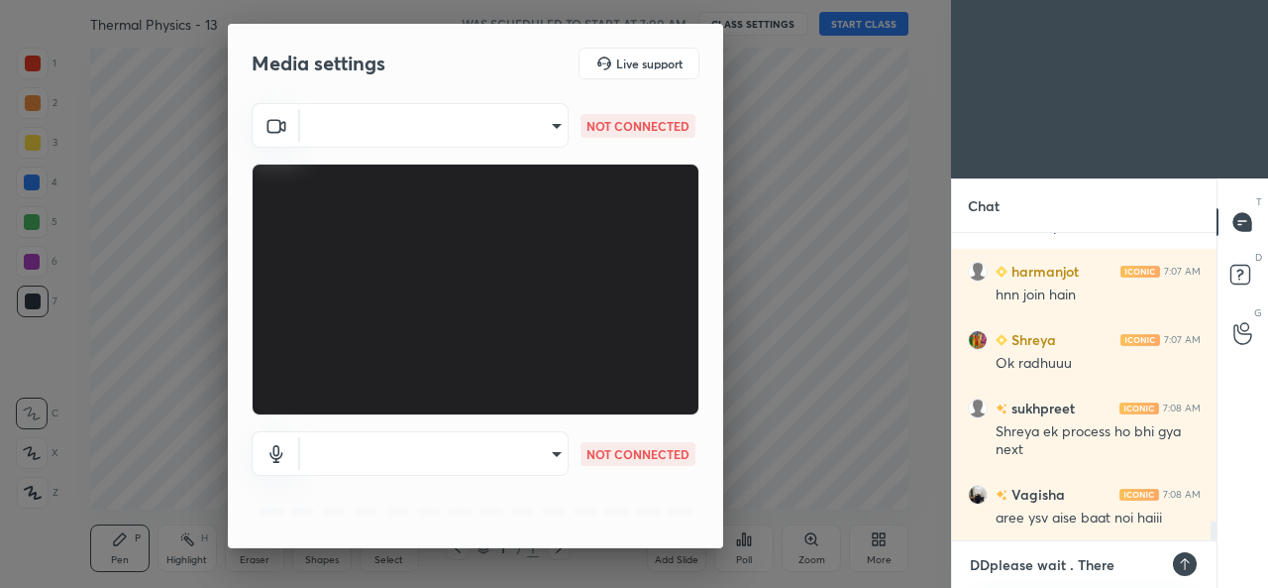
type textarea "x"
type textarea "DDplease wait . There"
type textarea "x"
type textarea "DDplease wait . There i"
type textarea "x"
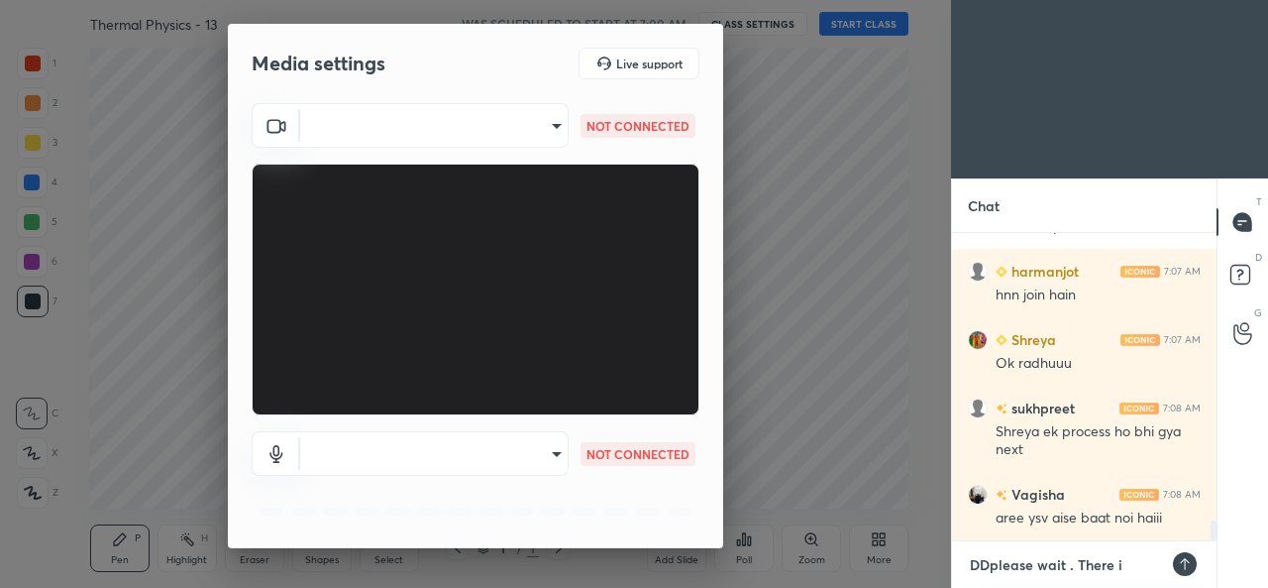
type textarea "DDplease wait . There is"
type textarea "x"
type textarea "DDplease wait . There is"
type textarea "x"
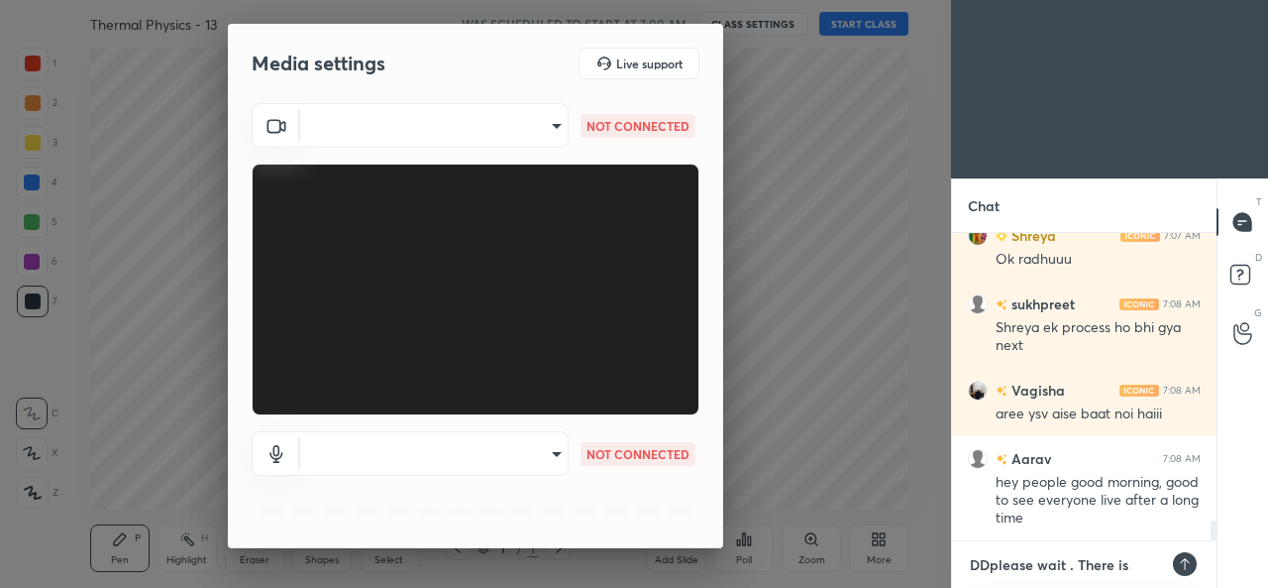
type textarea "DDplease wait . There is s"
type textarea "x"
type textarea "DDplease wait . There is so"
type textarea "x"
type textarea "DDplease wait . There is som"
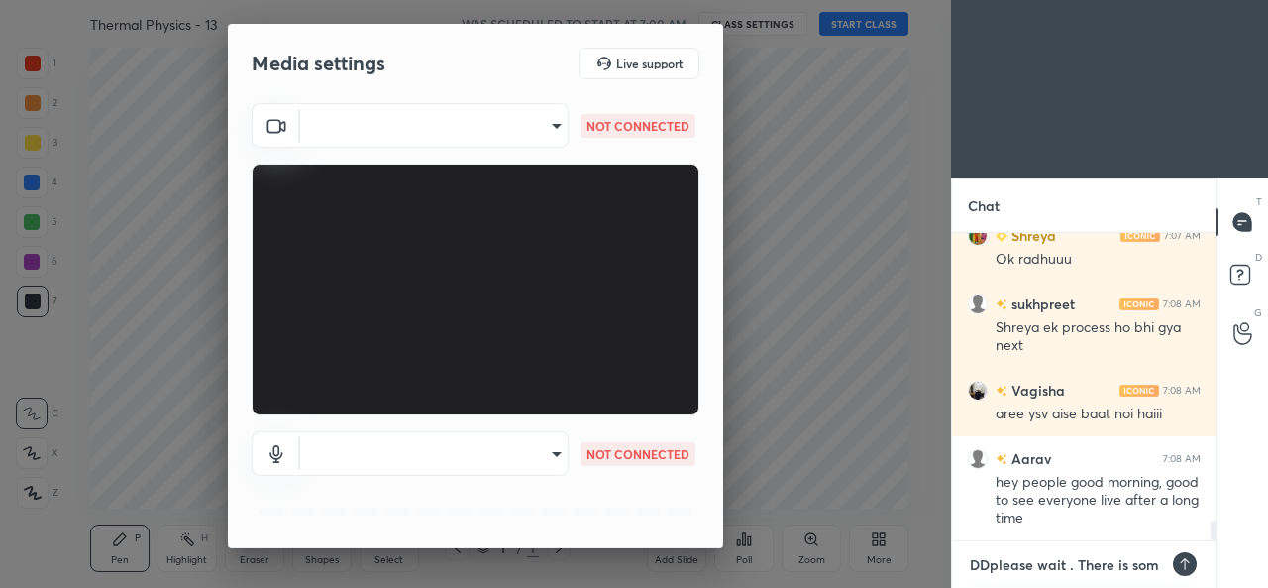
type textarea "x"
type textarea "DDplease wait . There is some"
type textarea "x"
type textarea "DDplease wait . There is some"
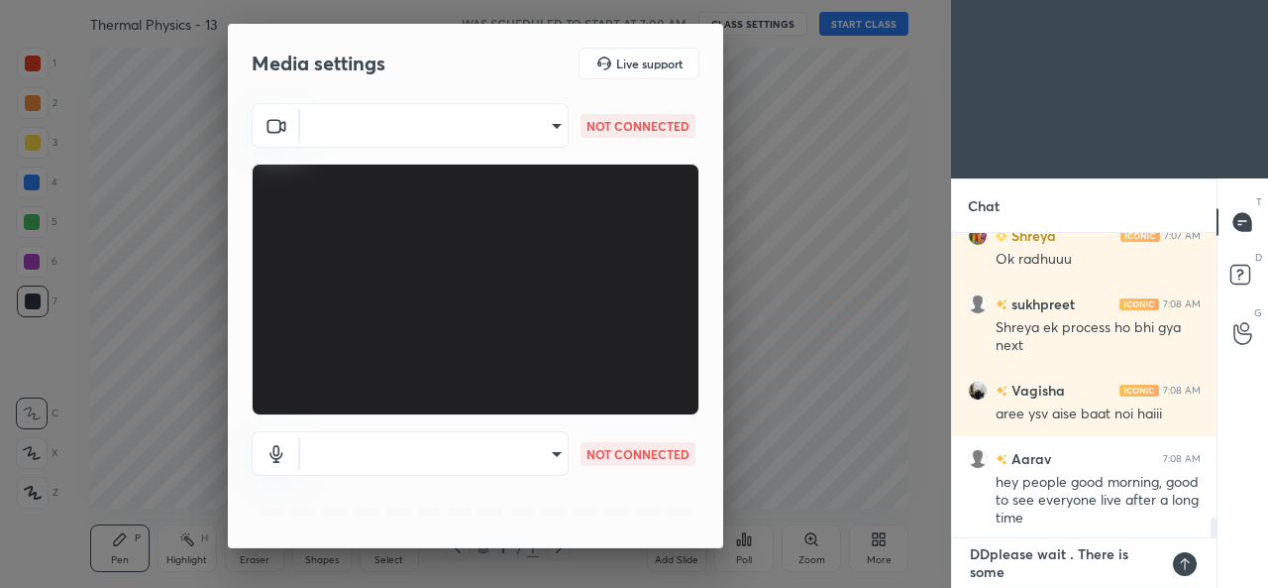
type textarea "x"
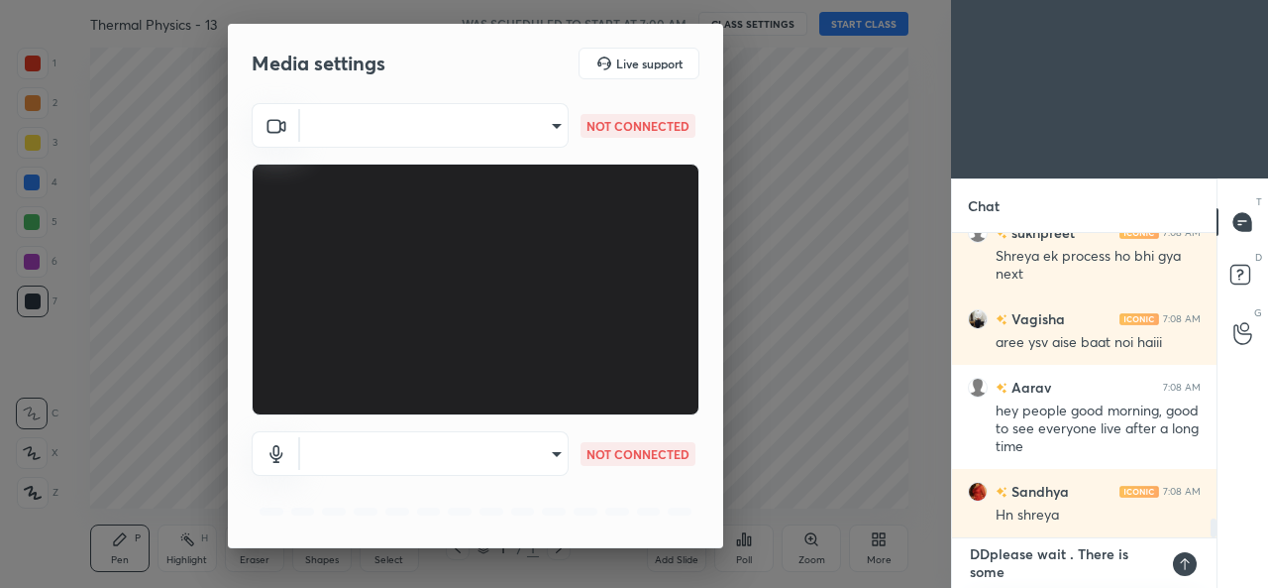
type textarea "DDplease wait . There is some t"
type textarea "x"
type textarea "DDplease wait . There is some te"
type textarea "x"
type textarea "DDplease wait . There is some tec"
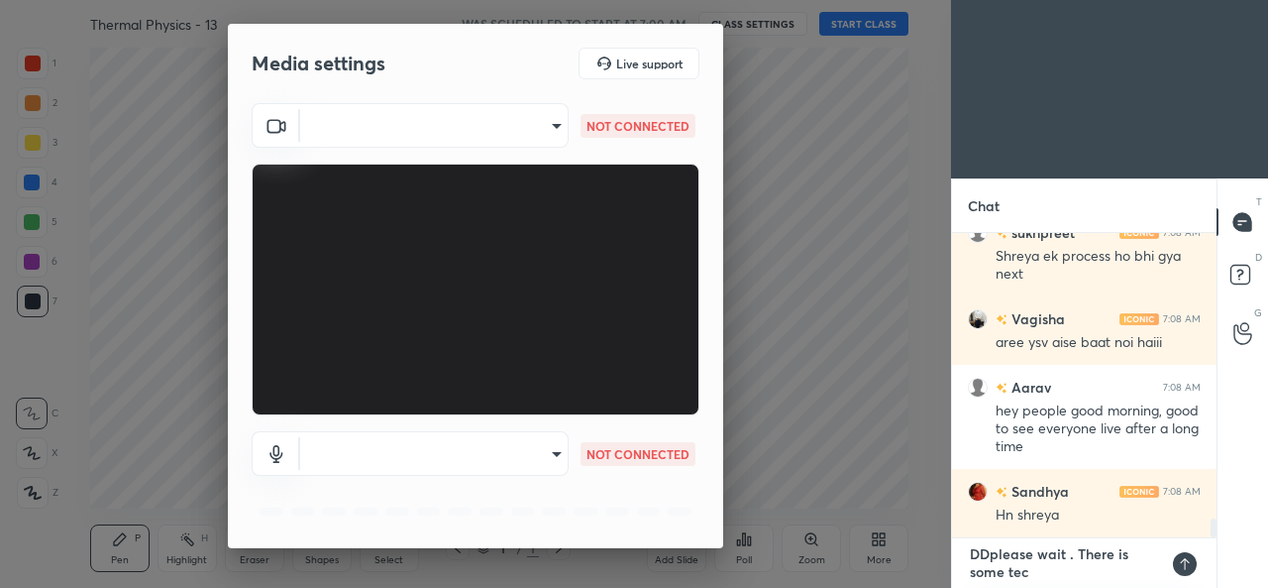
type textarea "x"
type textarea "DDplease wait . There is some tech"
type textarea "x"
type textarea "DDplease wait . There is some techn"
type textarea "x"
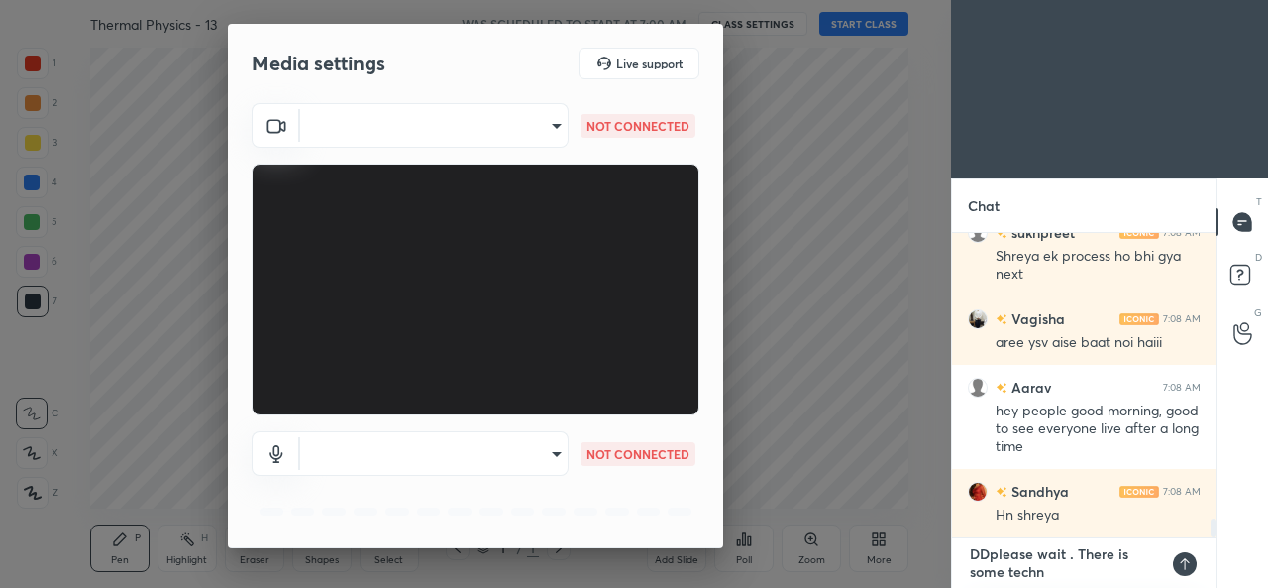
scroll to position [4663, 0]
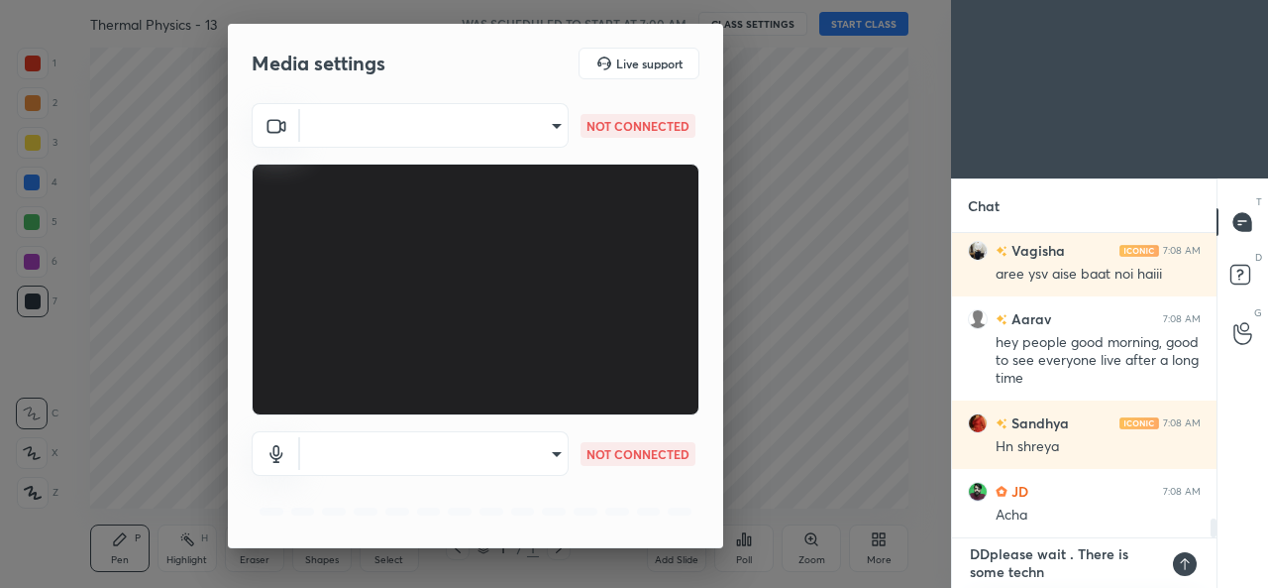
type textarea "DDplease wait . There is some techni"
type textarea "x"
type textarea "DDplease wait . There is some technic"
type textarea "x"
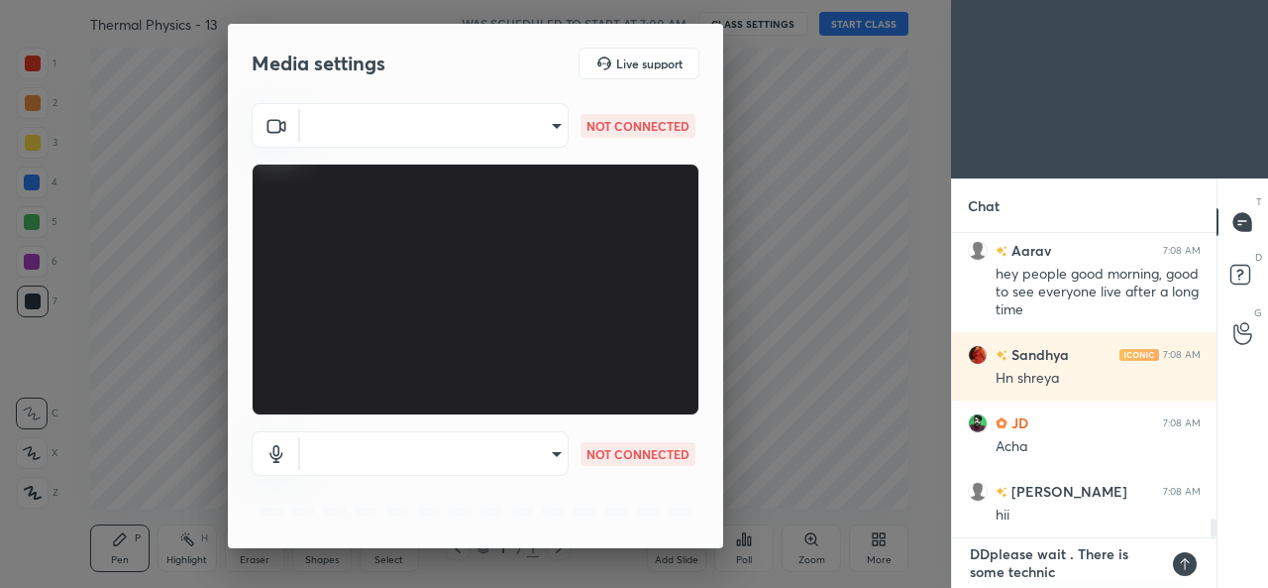
scroll to position [4817, 0]
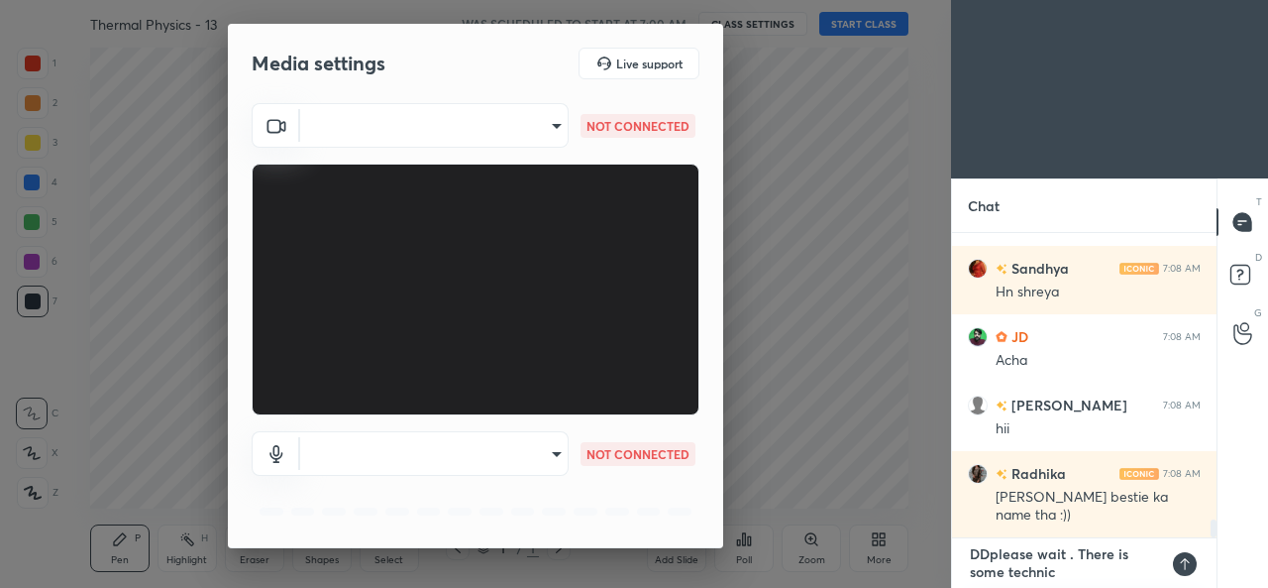
click at [989, 554] on textarea "DDplease wait . There is some technic" at bounding box center [1064, 563] width 193 height 50
type textarea "Dplease wait . There is some technic"
type textarea "x"
type textarea "please wait . There is some technic"
type textarea "x"
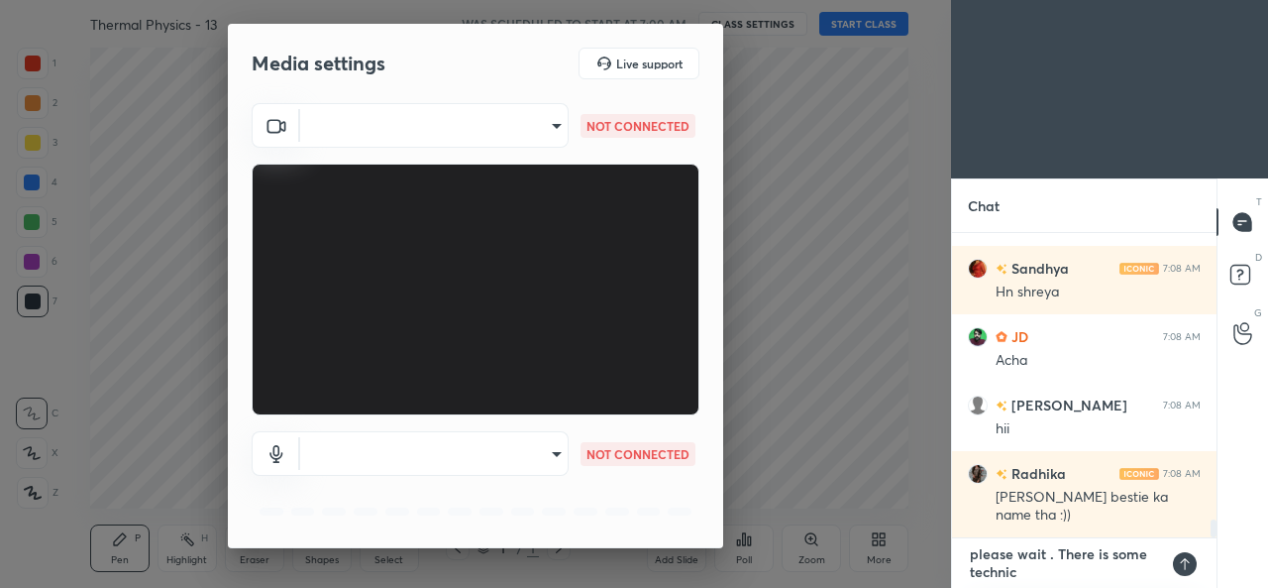
scroll to position [4885, 0]
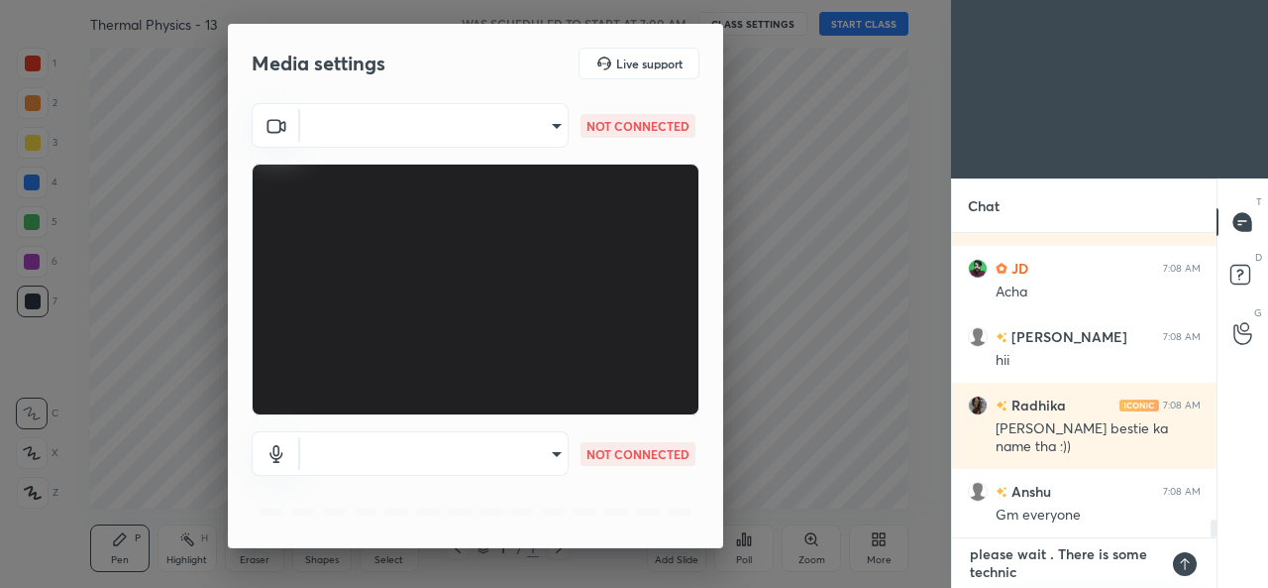
click at [1013, 571] on textarea "please wait . There is some technic" at bounding box center [1064, 563] width 193 height 50
click at [1027, 570] on textarea "please wait . There is some technic" at bounding box center [1064, 563] width 193 height 50
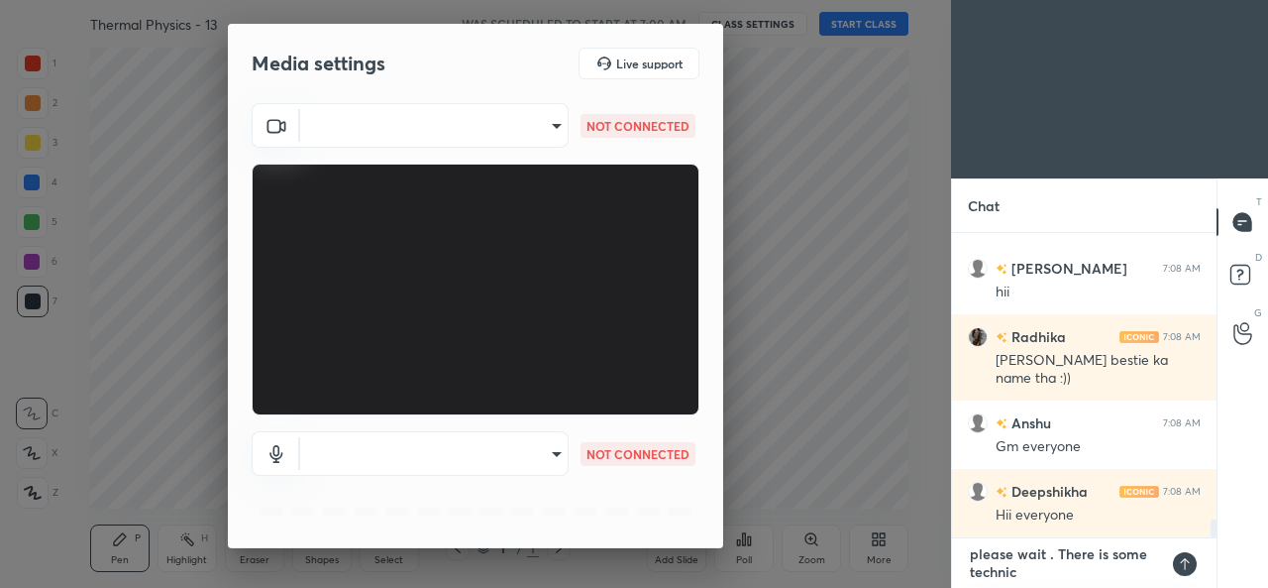
type textarea "please wait . There is some technic"
type textarea "x"
type textarea "please wait . There is some technic e"
type textarea "x"
type textarea "please wait . There is some technic er"
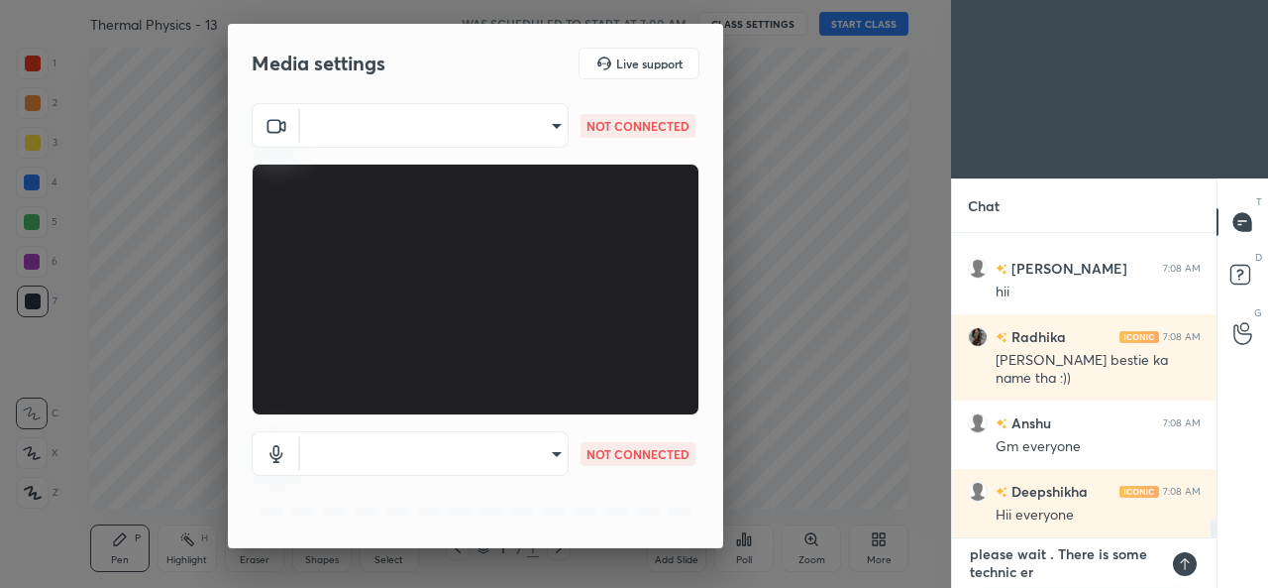
type textarea "x"
type textarea "please wait . There is some technic err"
type textarea "x"
type textarea "please wait . There is some technic erro"
type textarea "x"
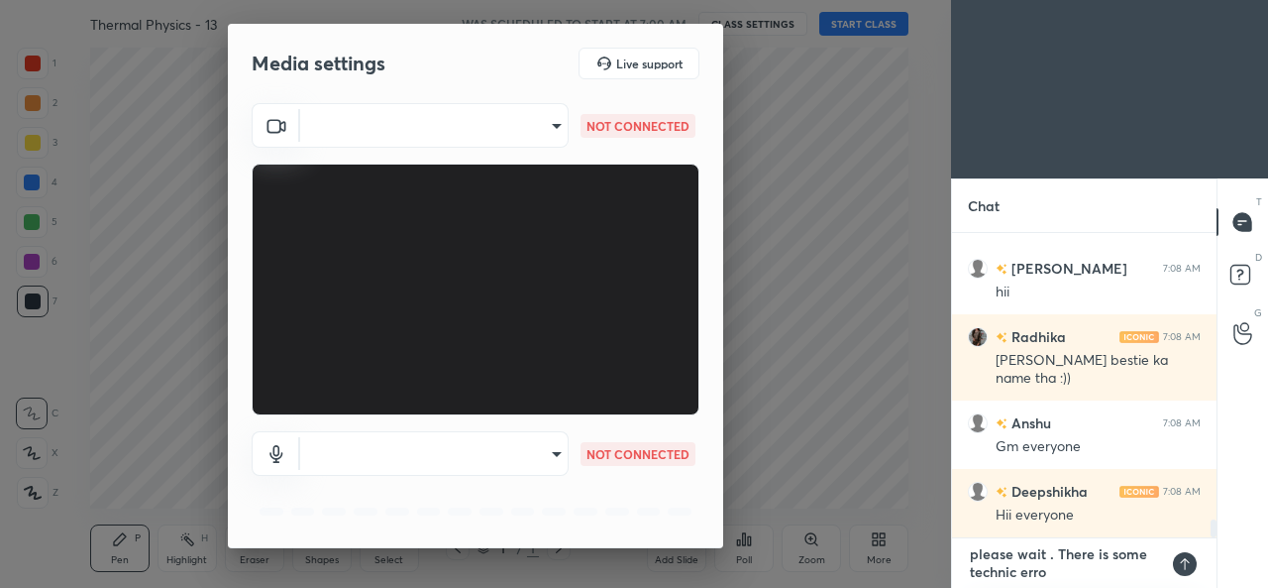
type textarea "please wait . There is some technic error"
type textarea "x"
type textarea "please wait . There is some technic error"
click at [1187, 566] on icon at bounding box center [1185, 564] width 16 height 16
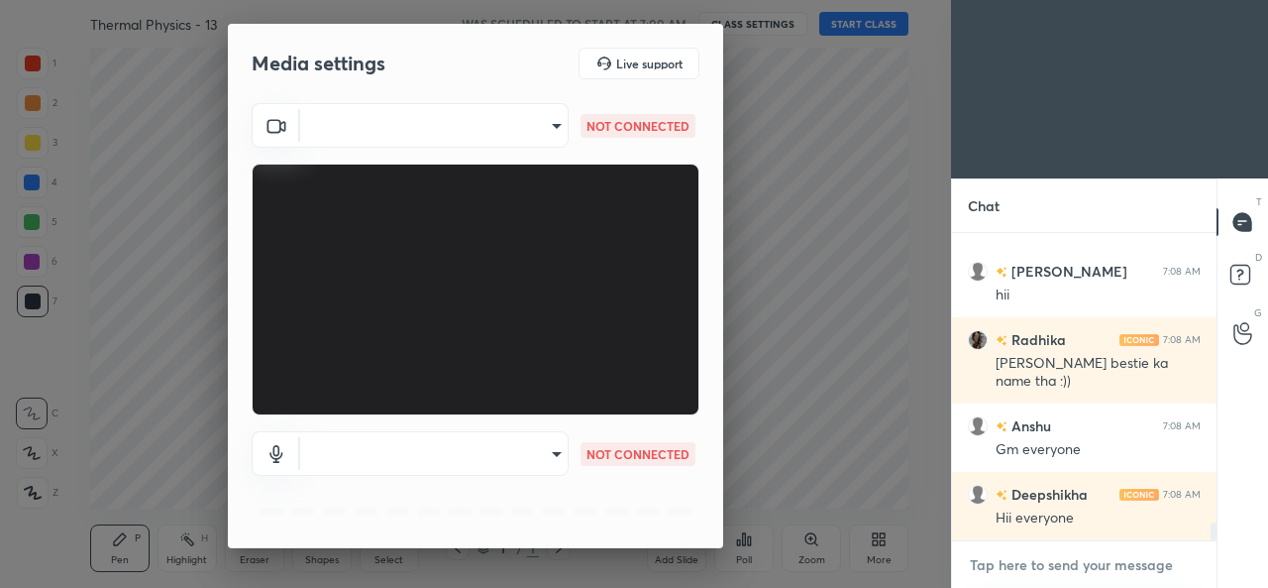
scroll to position [301, 259]
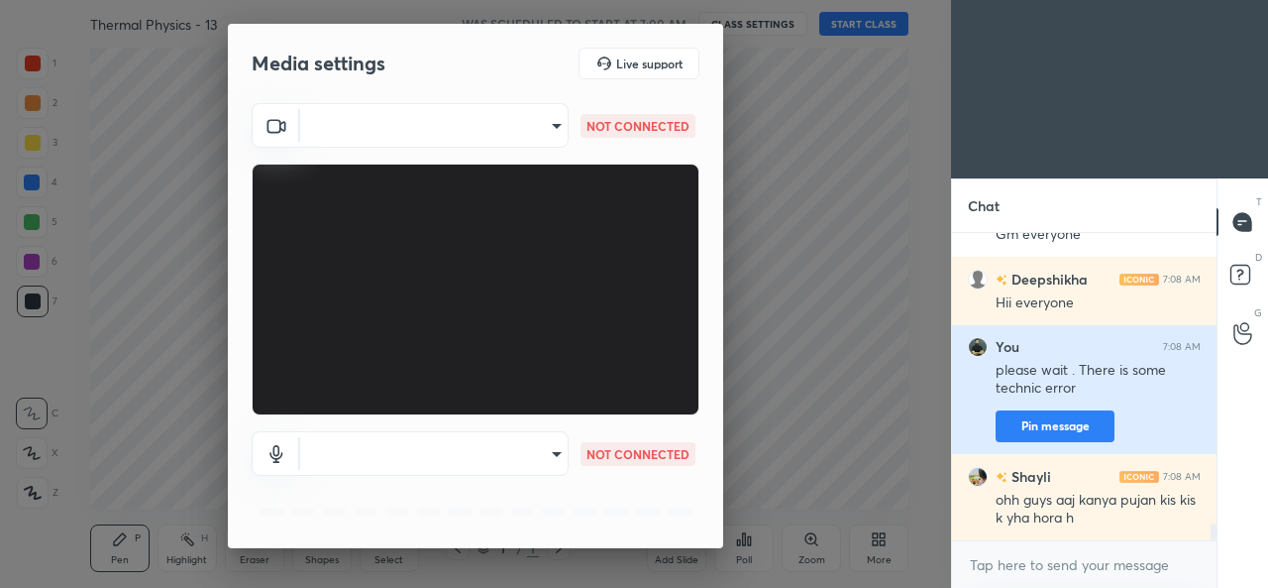
click at [1037, 426] on button "Pin message" at bounding box center [1055, 426] width 119 height 32
type textarea "x"
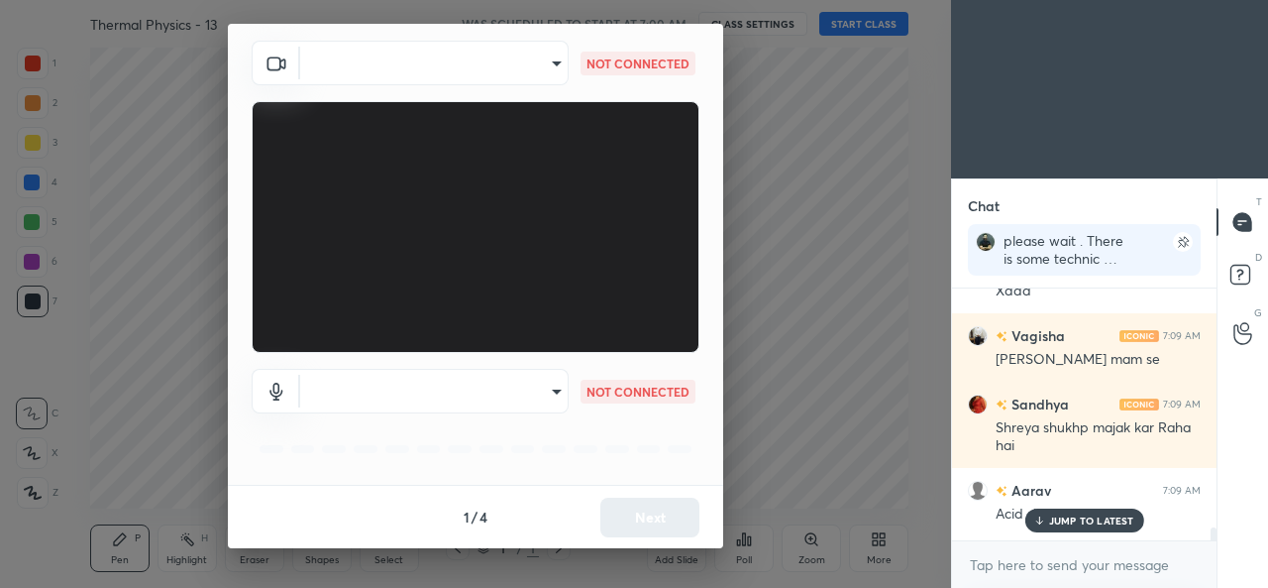
scroll to position [6292, 0]
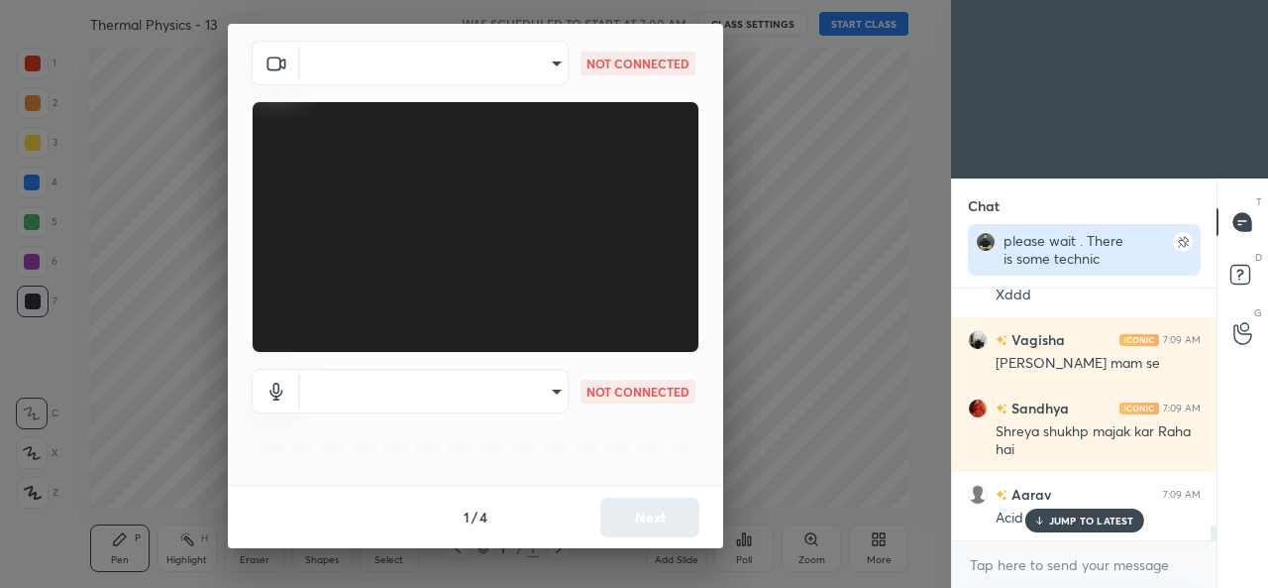
click at [1075, 255] on div "please wait . There is some technic error" at bounding box center [1067, 259] width 127 height 54
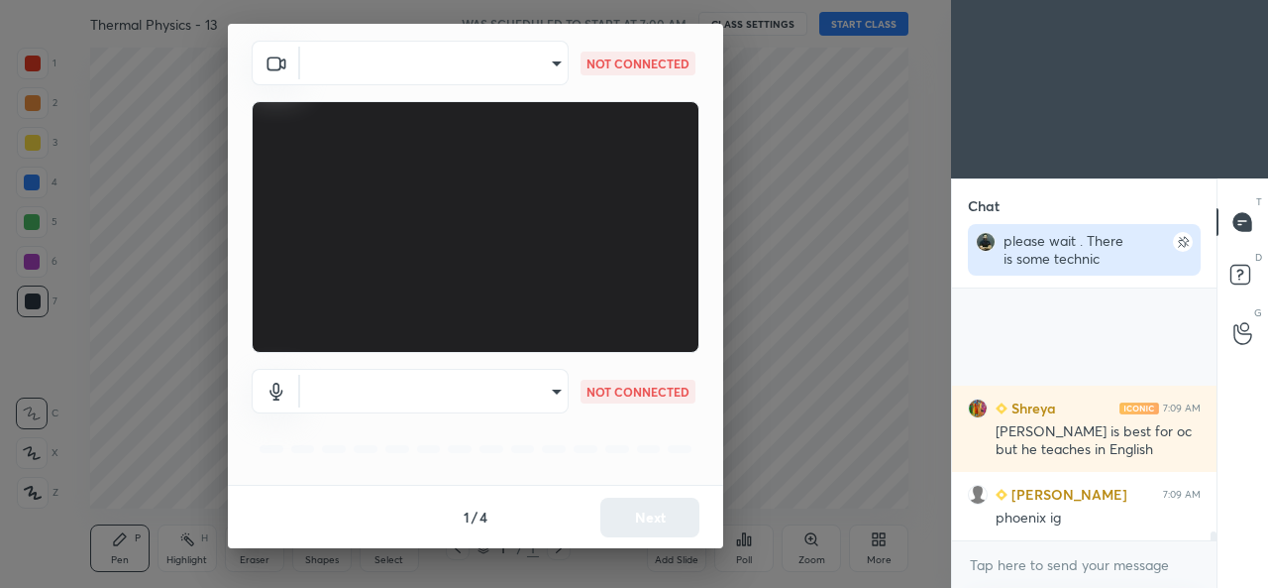
scroll to position [6435, 0]
